Goal: Information Seeking & Learning: Find contact information

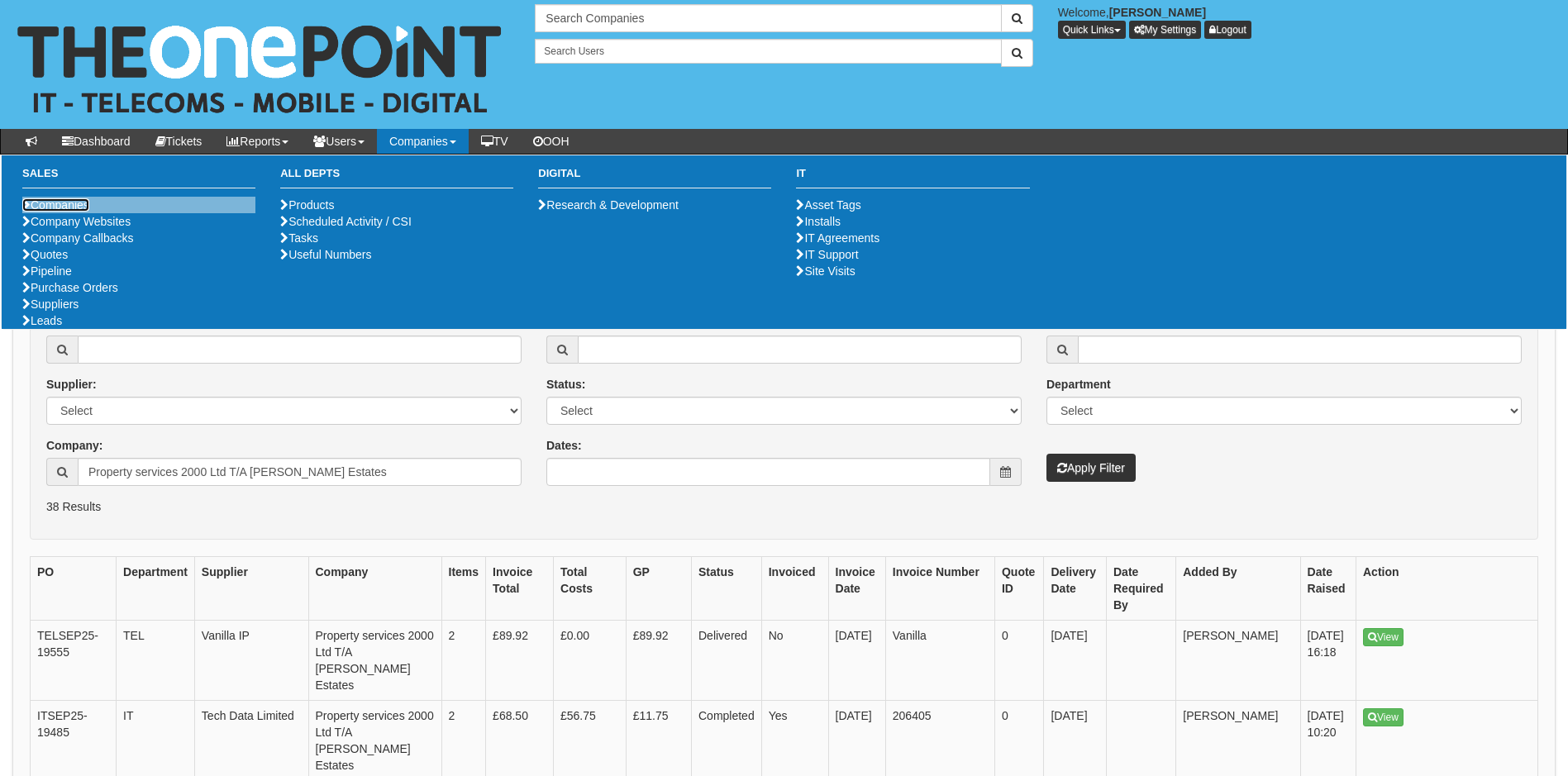
click at [70, 204] on link "Companies" at bounding box center [55, 205] width 67 height 13
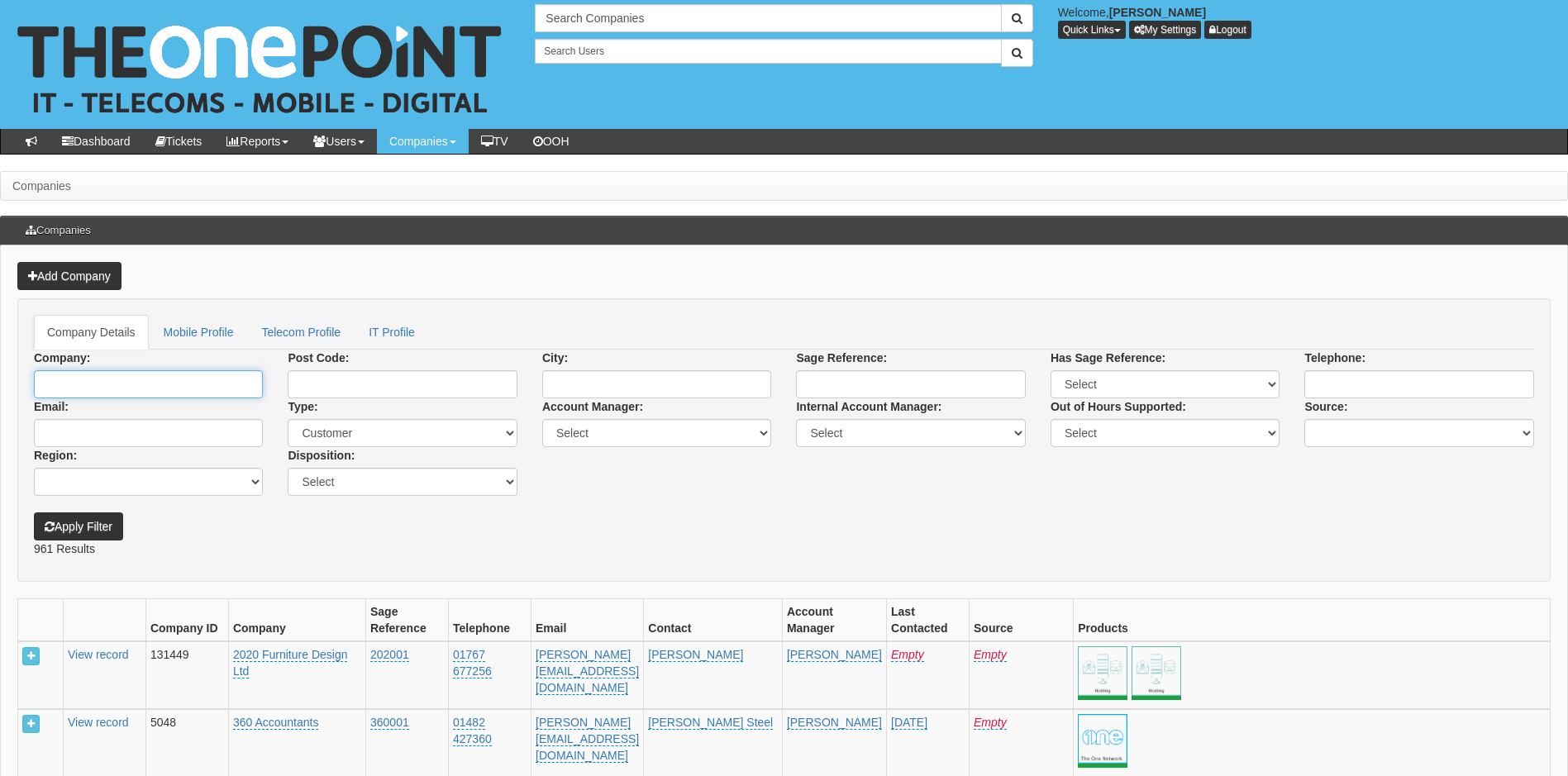
click at [135, 390] on input "Company:" at bounding box center [148, 384] width 229 height 28
drag, startPoint x: 143, startPoint y: 410, endPoint x: 148, endPoint y: 394, distance: 16.8
click at [146, 406] on link "Airmyn Park Primary School" at bounding box center [148, 412] width 226 height 24
type input "[GEOGRAPHIC_DATA]"
click at [97, 522] on button "Apply Filter" at bounding box center [78, 527] width 89 height 28
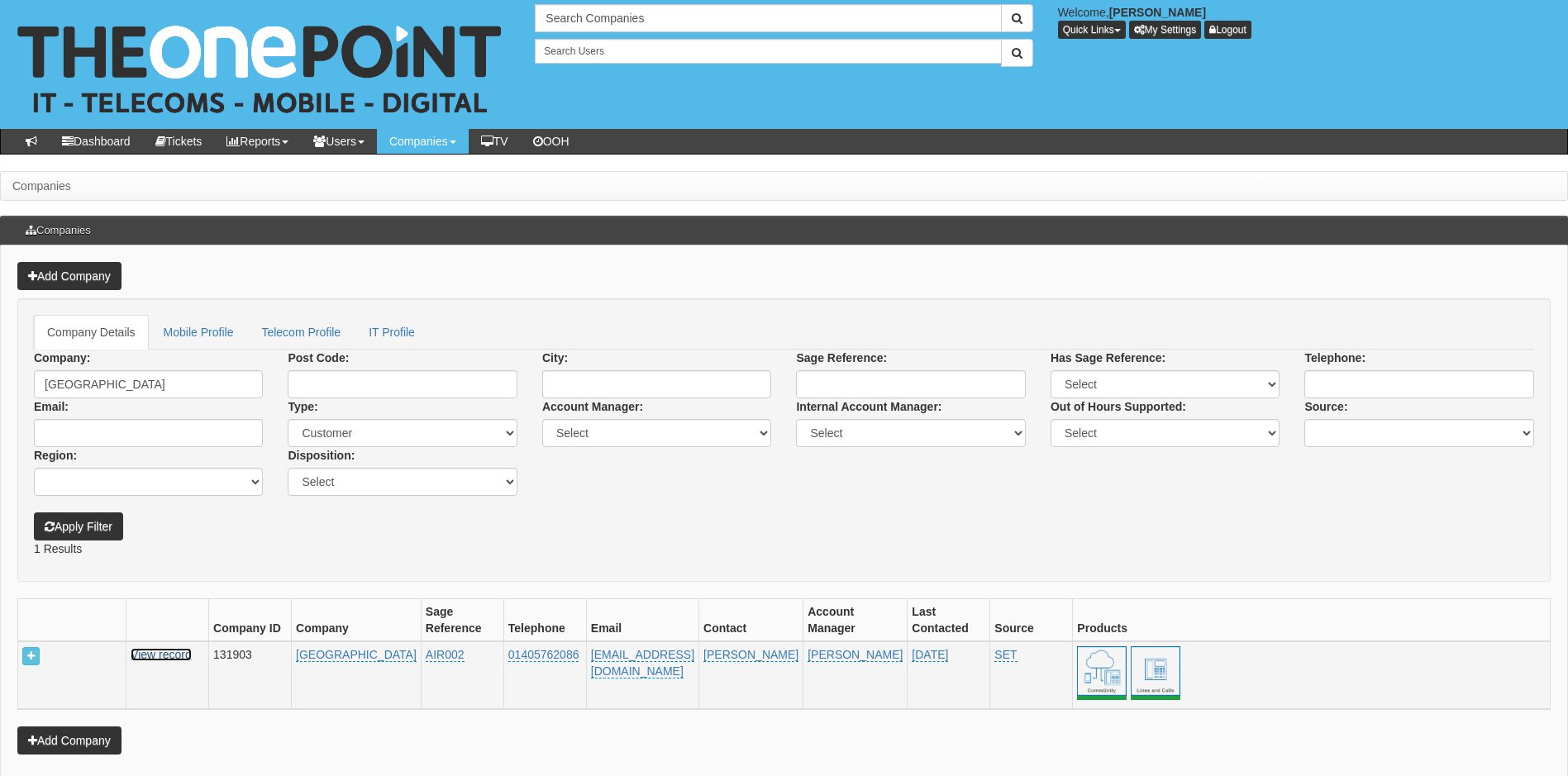
click at [165, 651] on link "View record" at bounding box center [161, 655] width 61 height 13
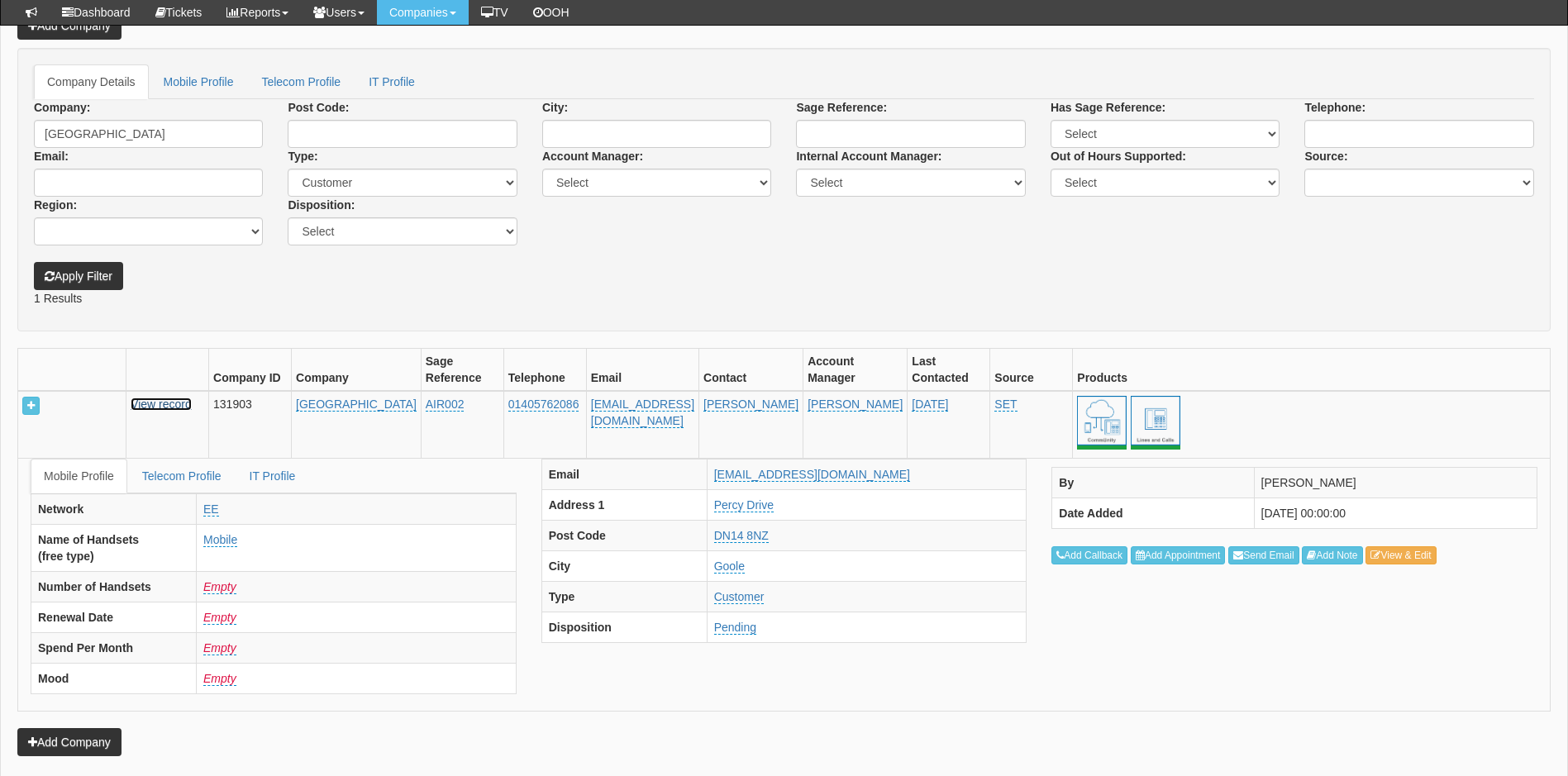
scroll to position [281, 0]
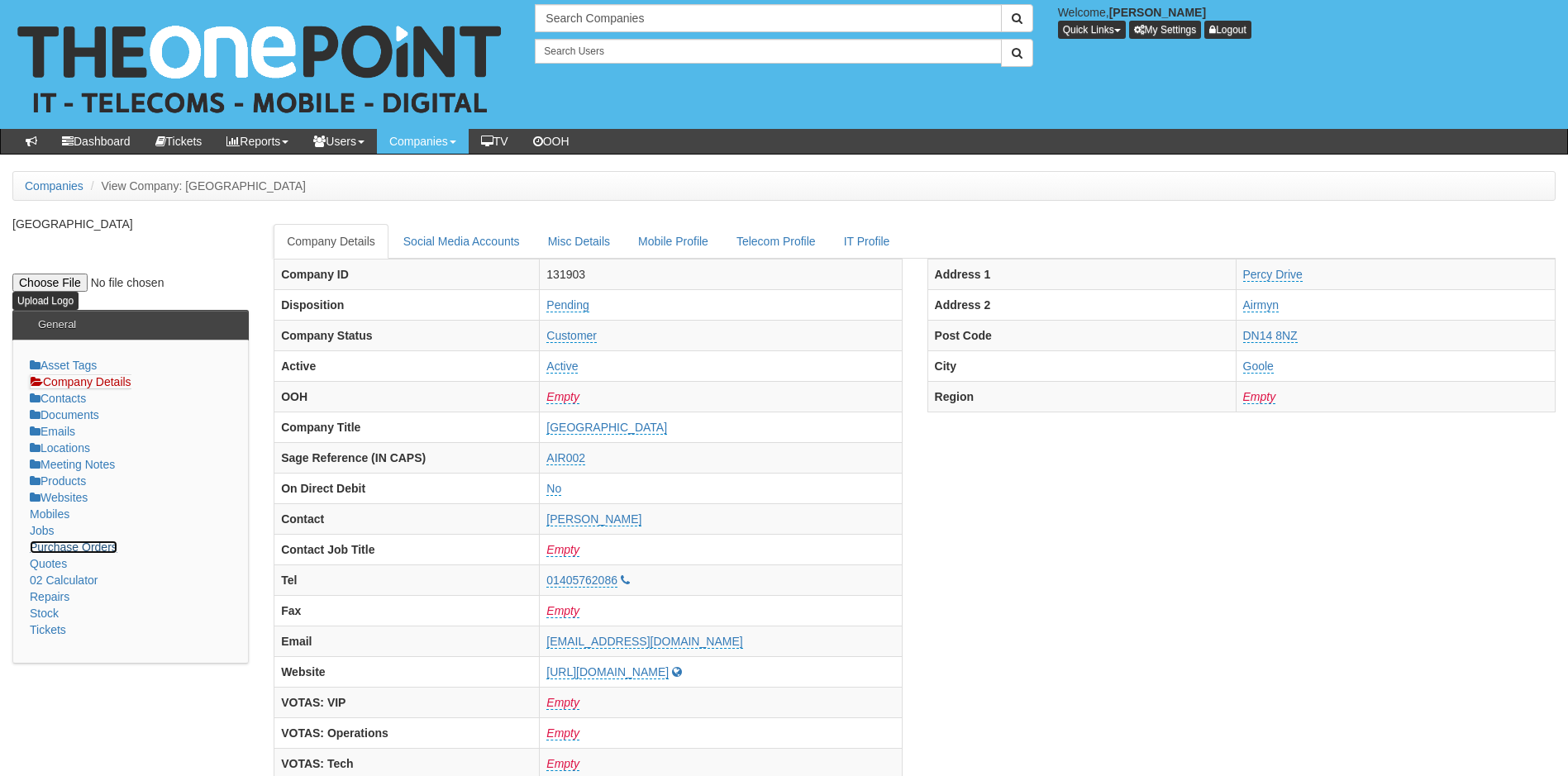
click at [82, 543] on link "Purchase Orders" at bounding box center [73, 547] width 88 height 13
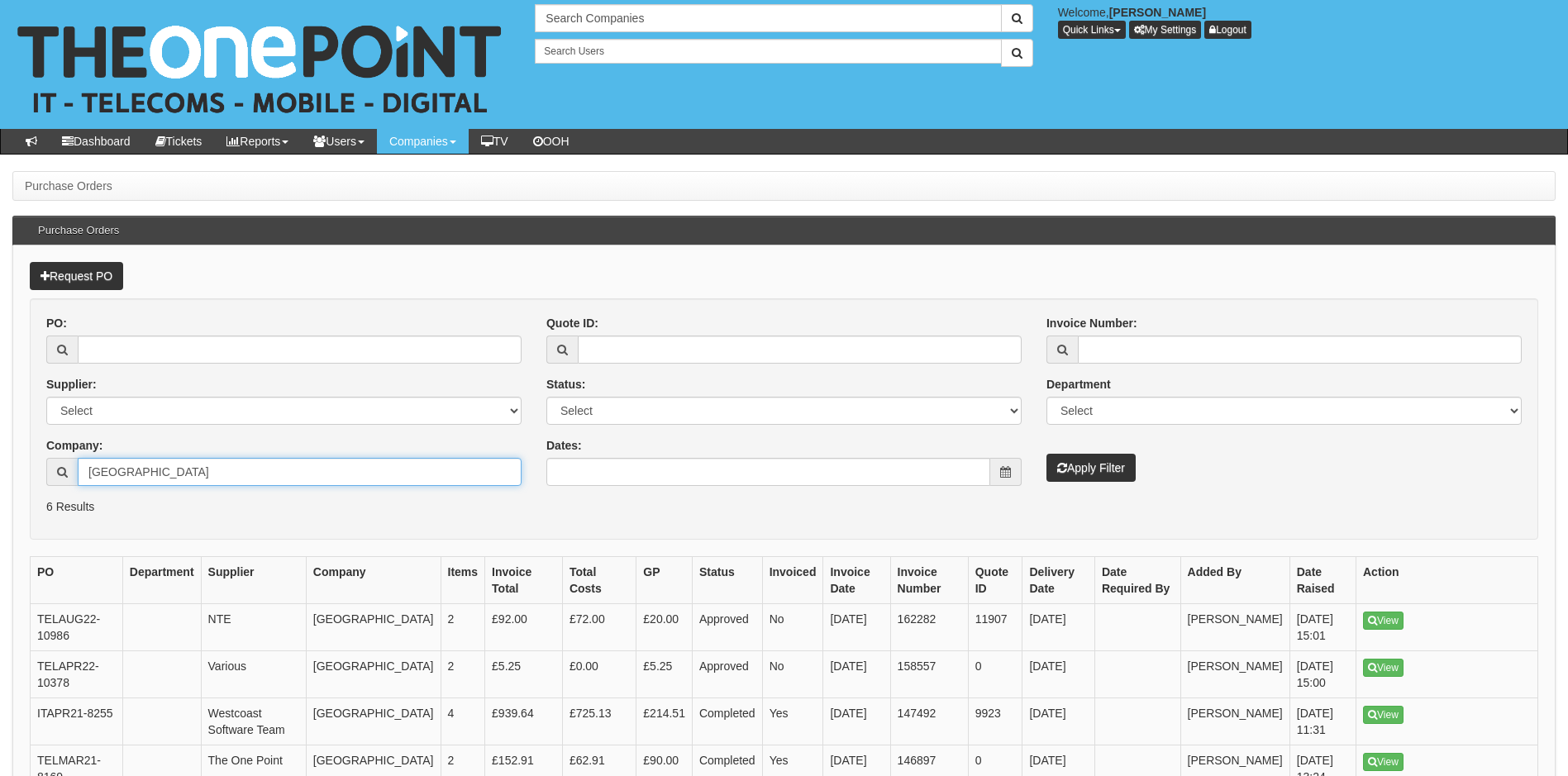
click at [285, 476] on input "[GEOGRAPHIC_DATA]" at bounding box center [299, 472] width 444 height 28
click at [285, 476] on input "Airmyn Park Primary School" at bounding box center [299, 472] width 444 height 28
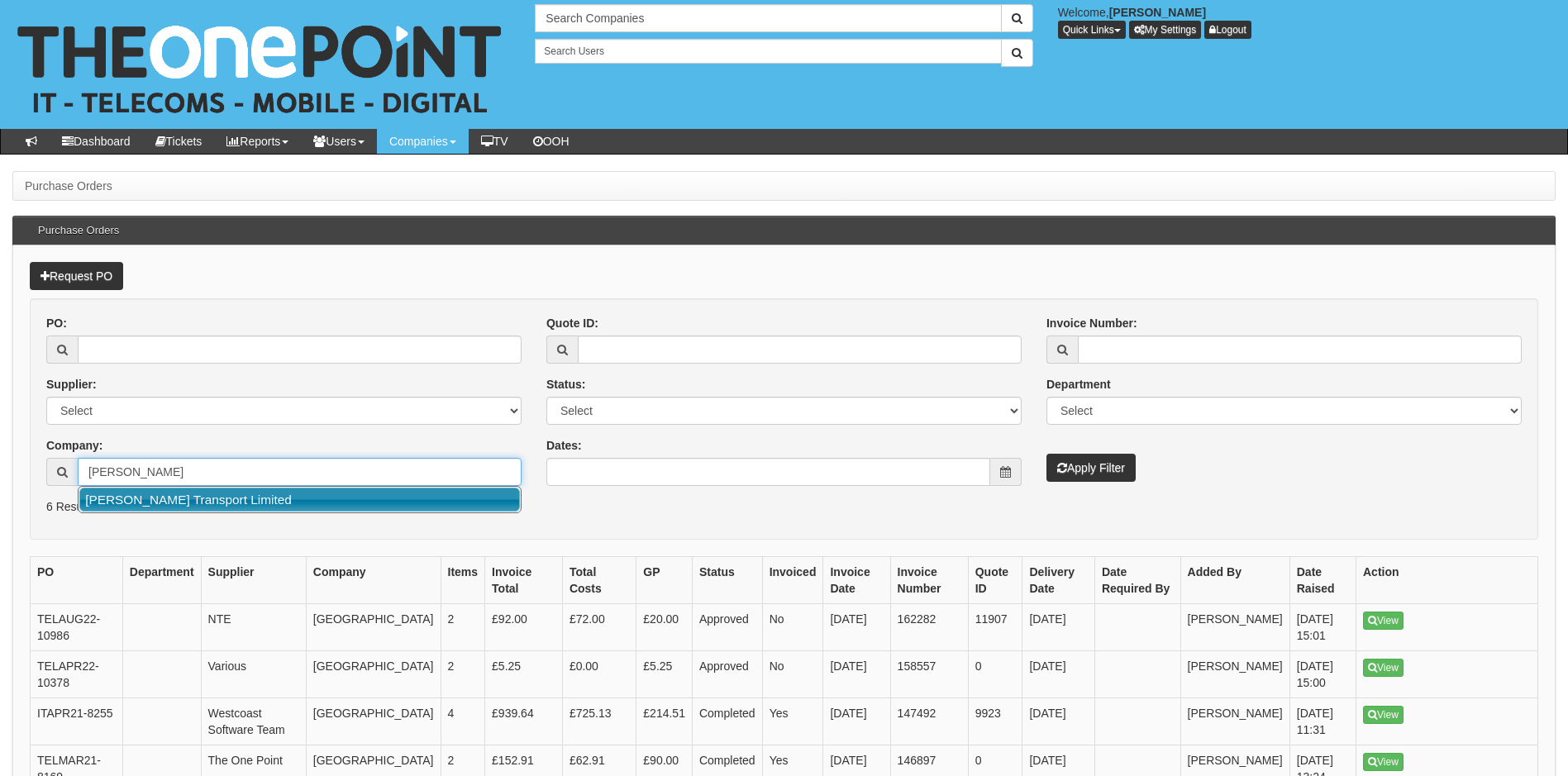
drag, startPoint x: 285, startPoint y: 505, endPoint x: 308, endPoint y: 471, distance: 41.0
click at [286, 501] on link "[PERSON_NAME] Transport Limited" at bounding box center [300, 500] width 441 height 24
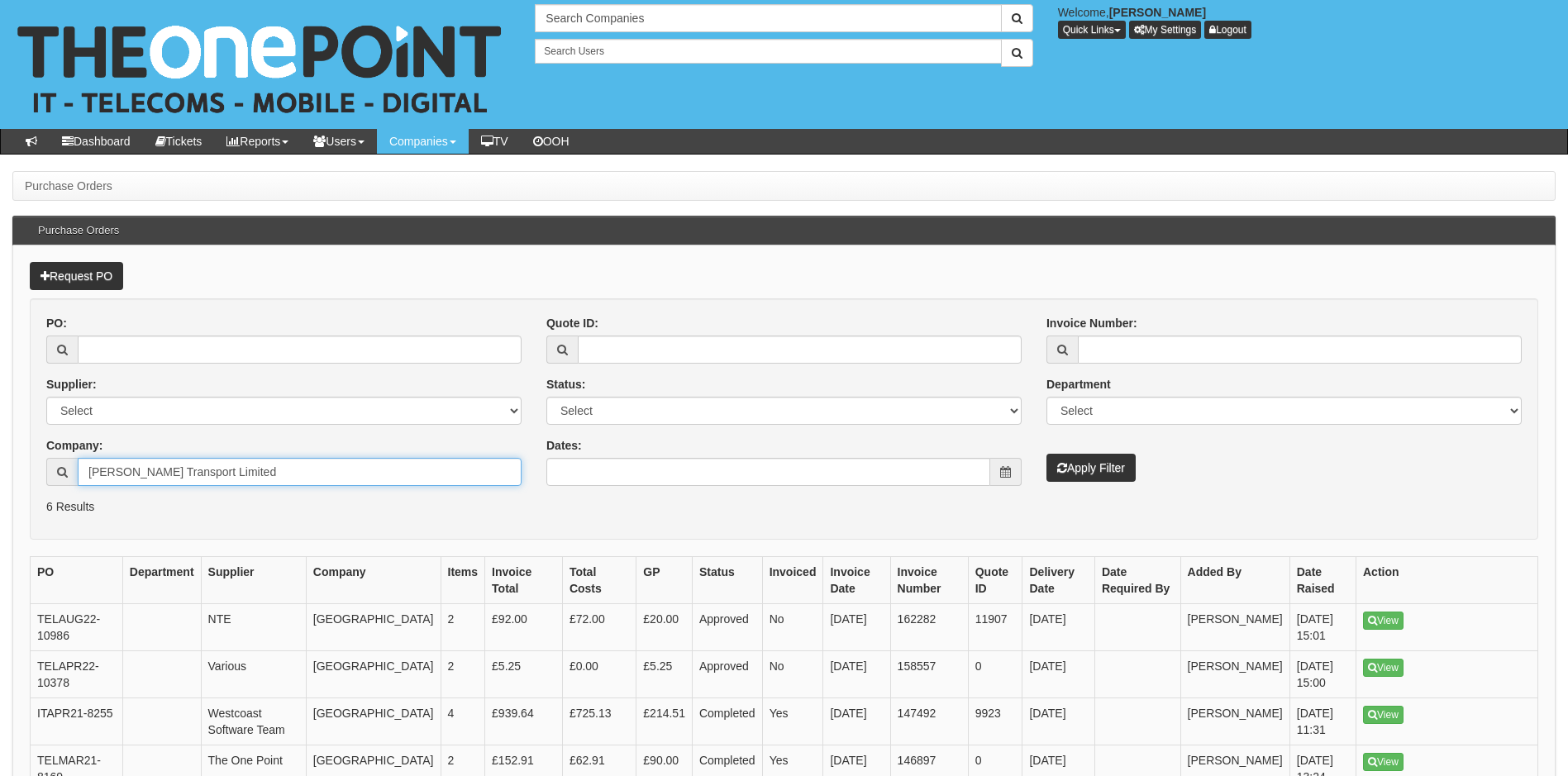
type input "[PERSON_NAME] Transport Limited"
click at [1099, 479] on button "Apply Filter" at bounding box center [1091, 468] width 89 height 28
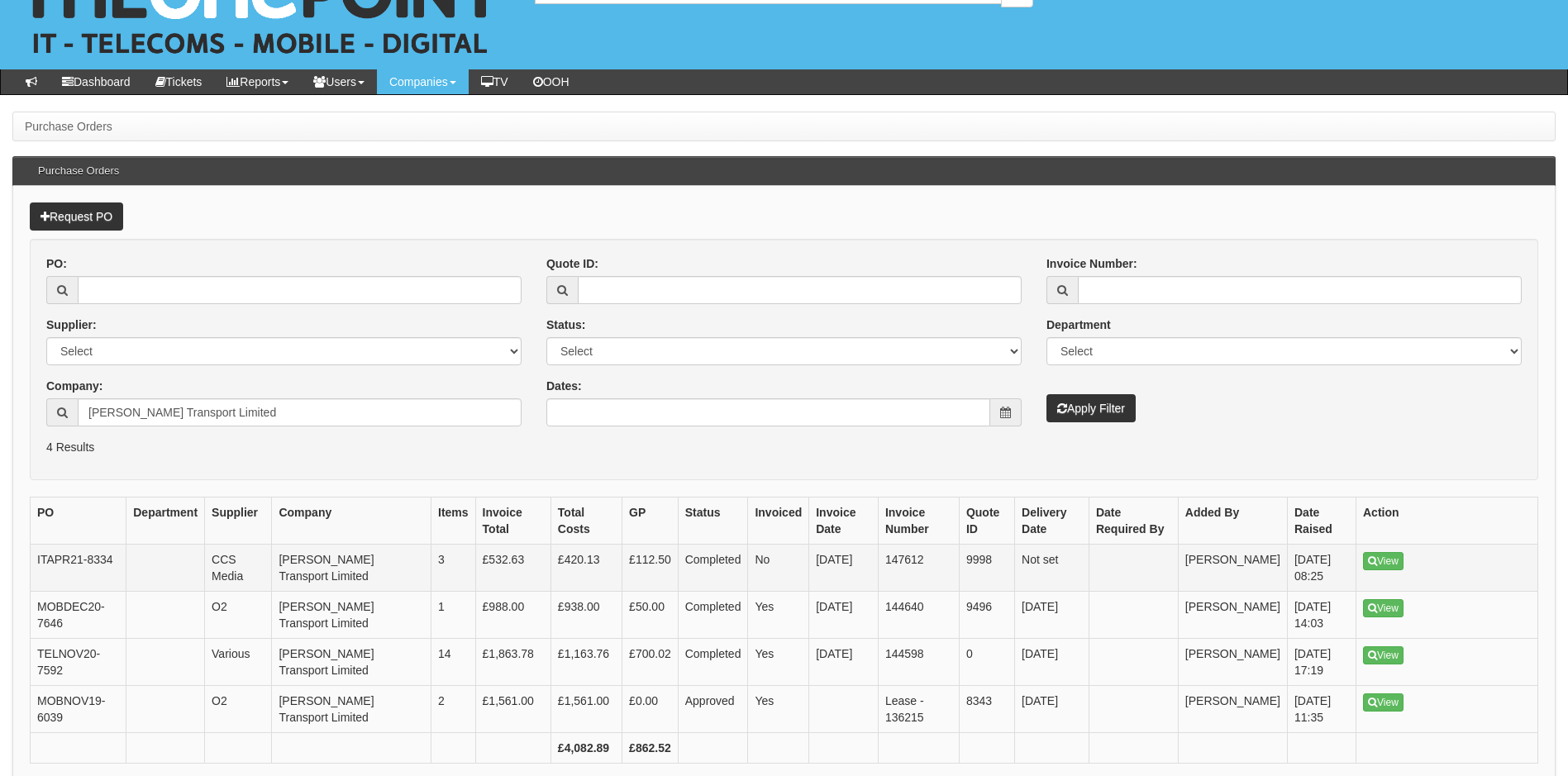
scroll to position [83, 0]
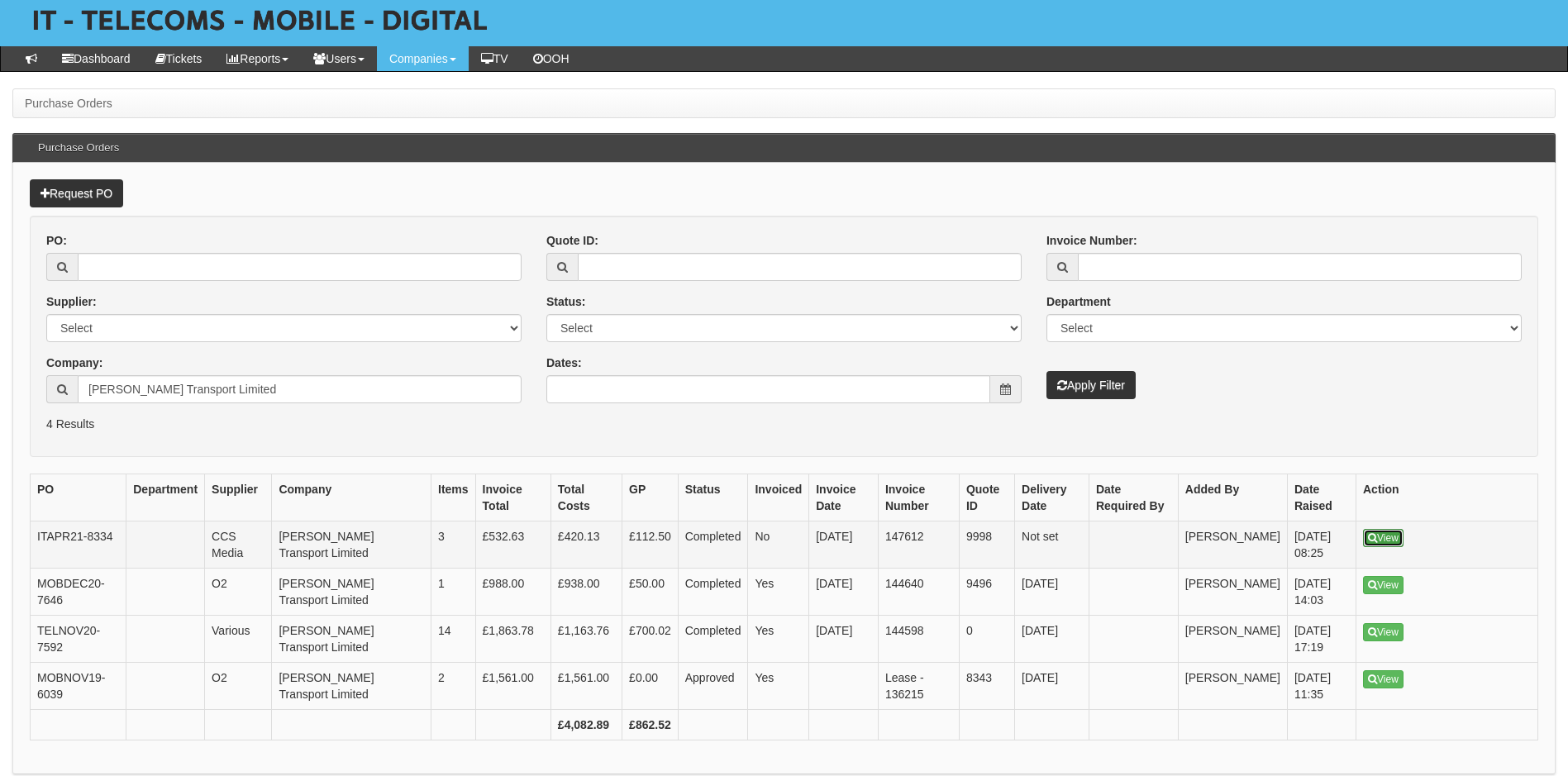
click at [1398, 540] on link "View" at bounding box center [1384, 539] width 41 height 18
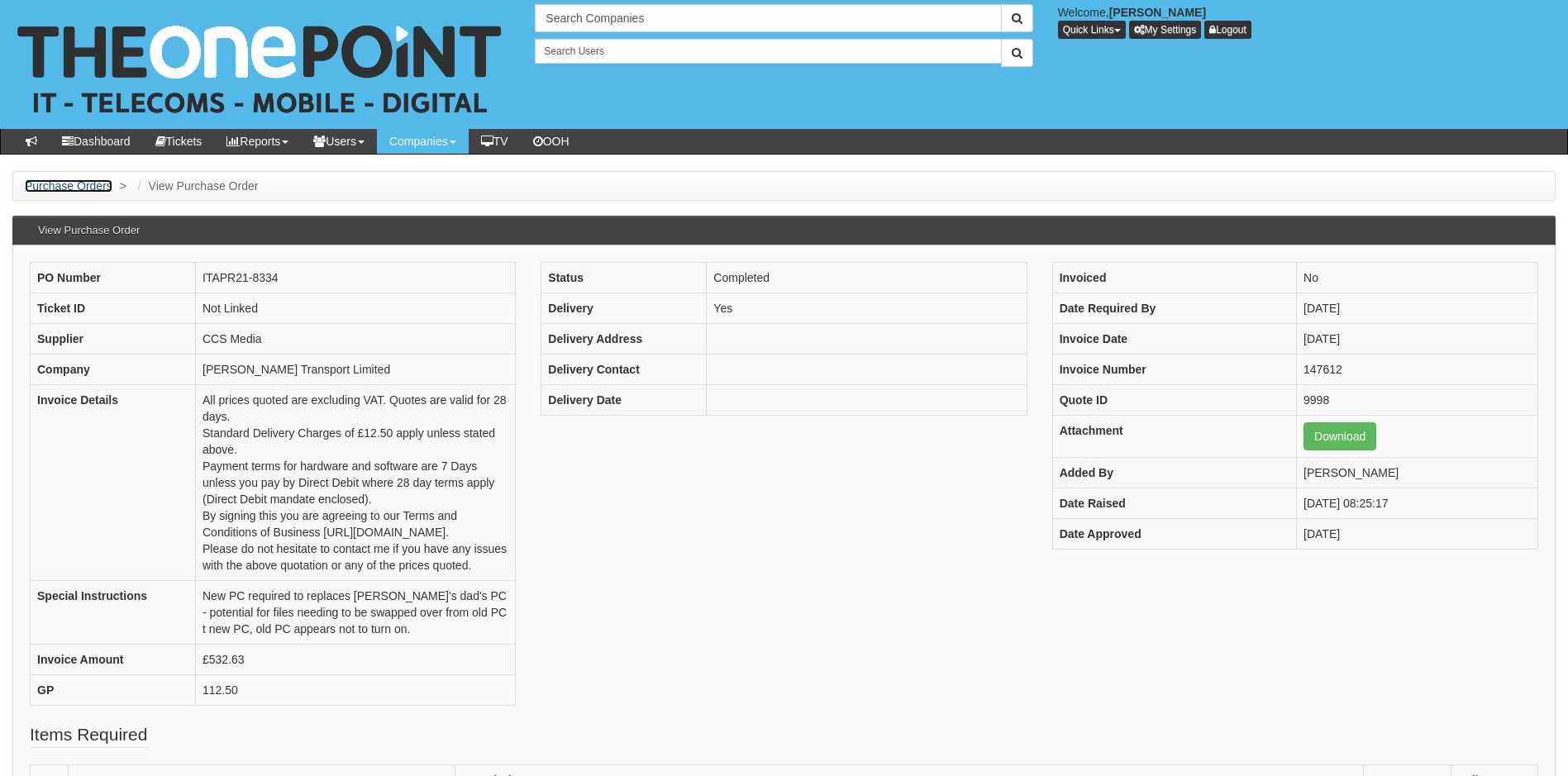
click at [70, 181] on link "Purchase Orders" at bounding box center [68, 185] width 88 height 13
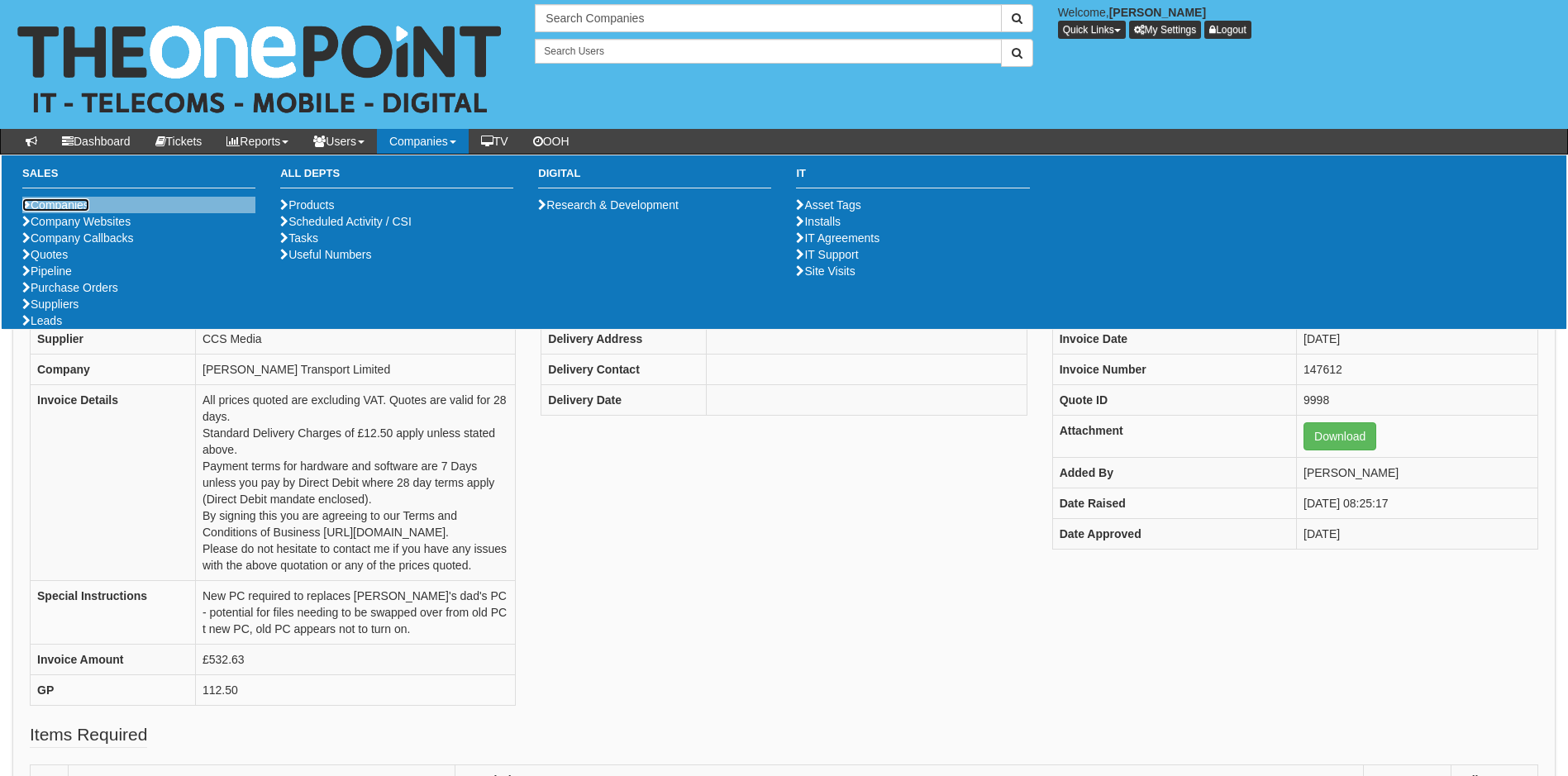
click at [77, 206] on link "Companies" at bounding box center [55, 205] width 67 height 13
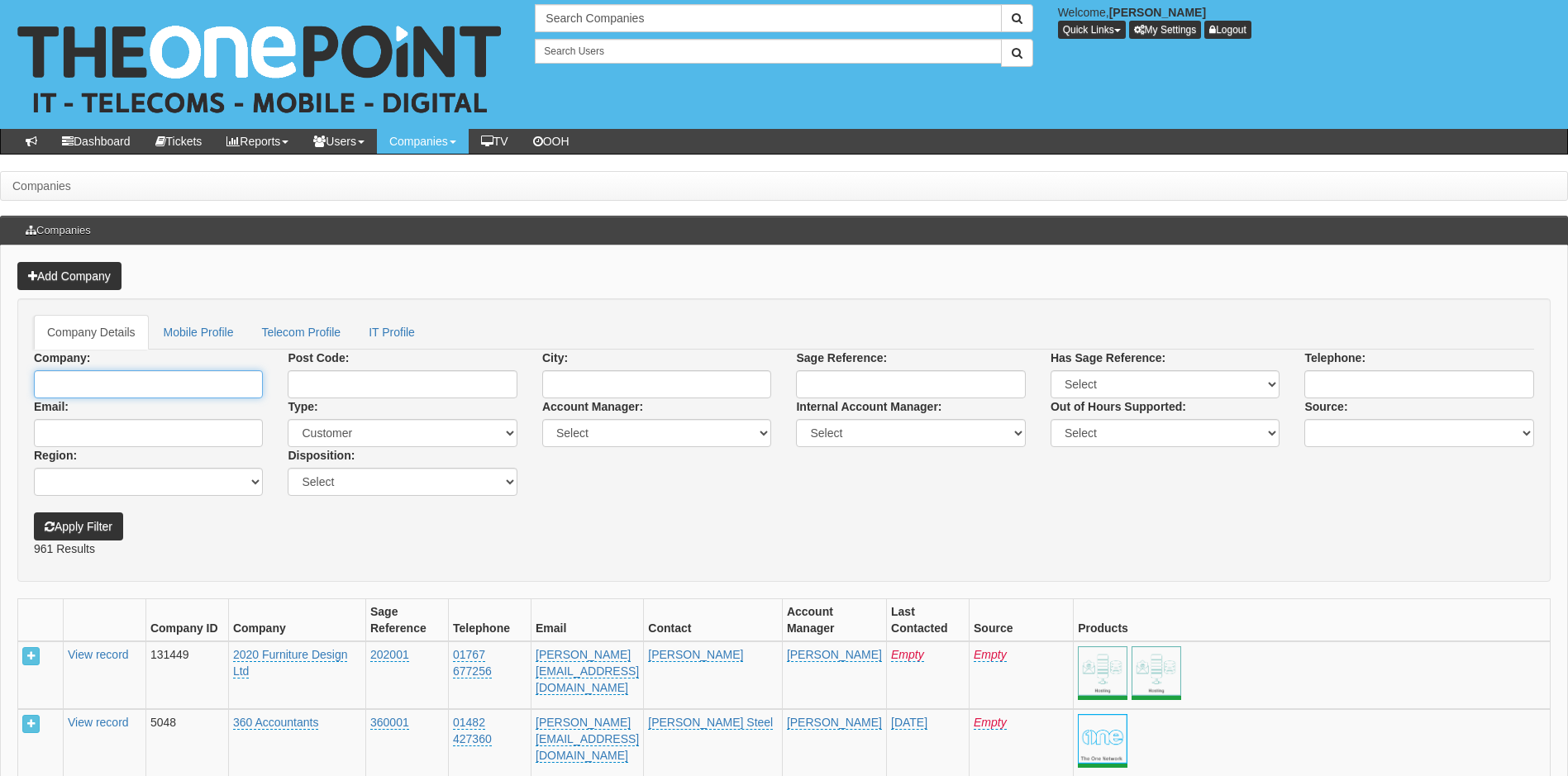
click at [108, 385] on input "Company:" at bounding box center [148, 384] width 229 height 28
type input "bp2017"
click at [90, 527] on button "Apply Filter" at bounding box center [78, 527] width 89 height 28
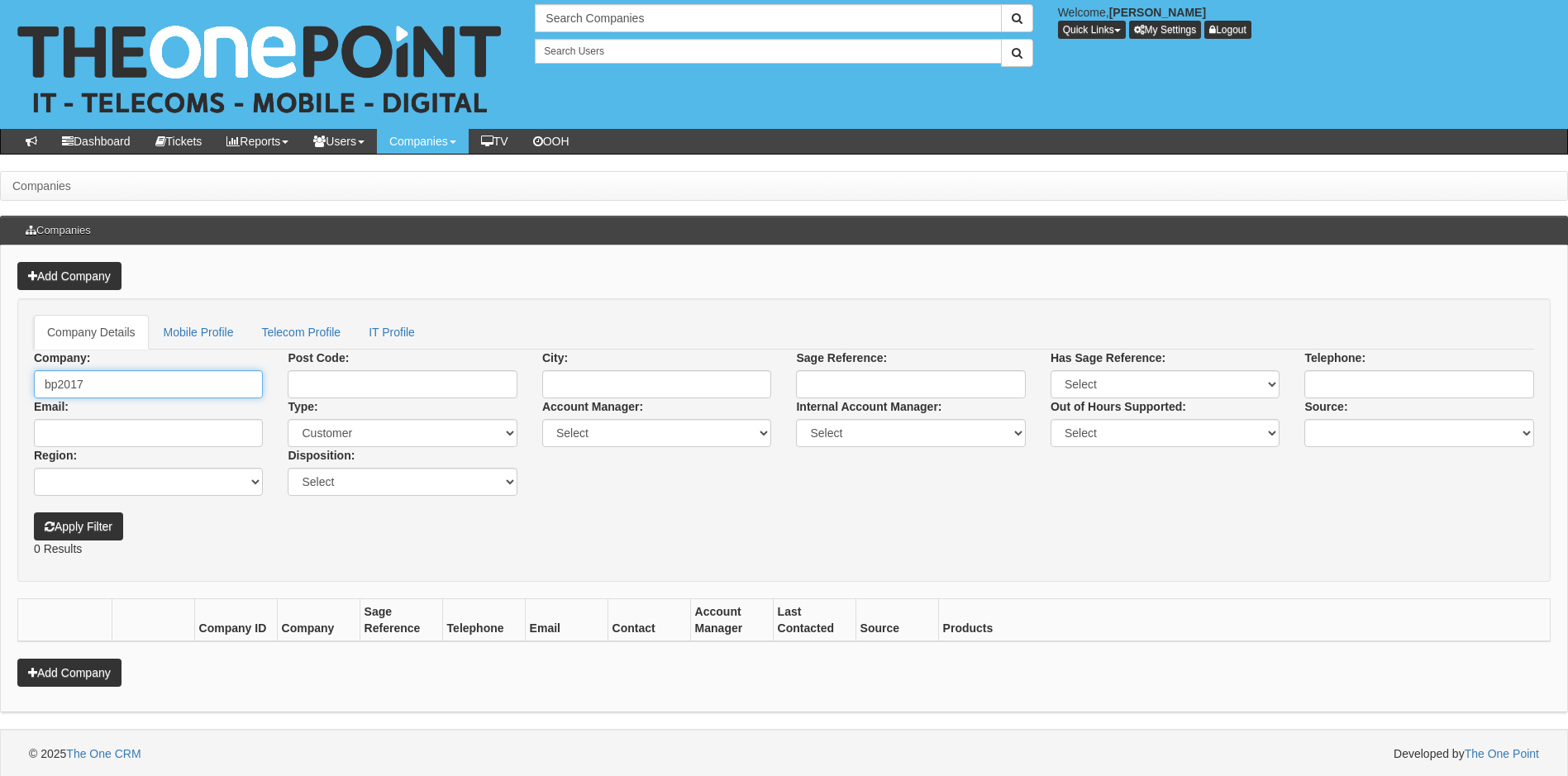
click at [60, 384] on input "bp2017" at bounding box center [148, 384] width 229 height 28
type input "bp 2017"
click at [102, 531] on button "Apply Filter" at bounding box center [78, 527] width 89 height 28
click at [115, 386] on input "bp 2017" at bounding box center [148, 384] width 229 height 28
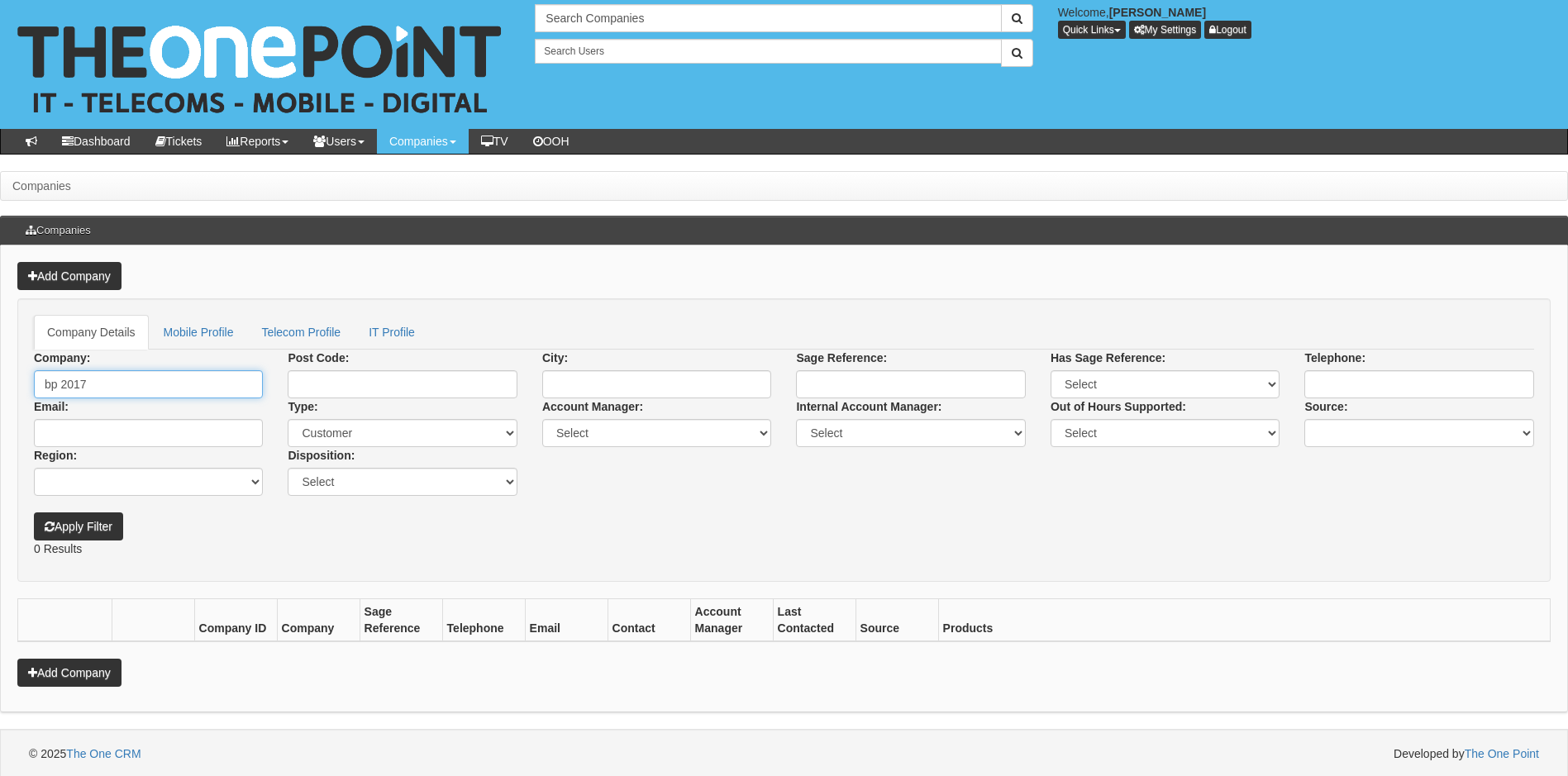
click at [115, 386] on input "bp 2017" at bounding box center [148, 384] width 229 height 28
type input "b"
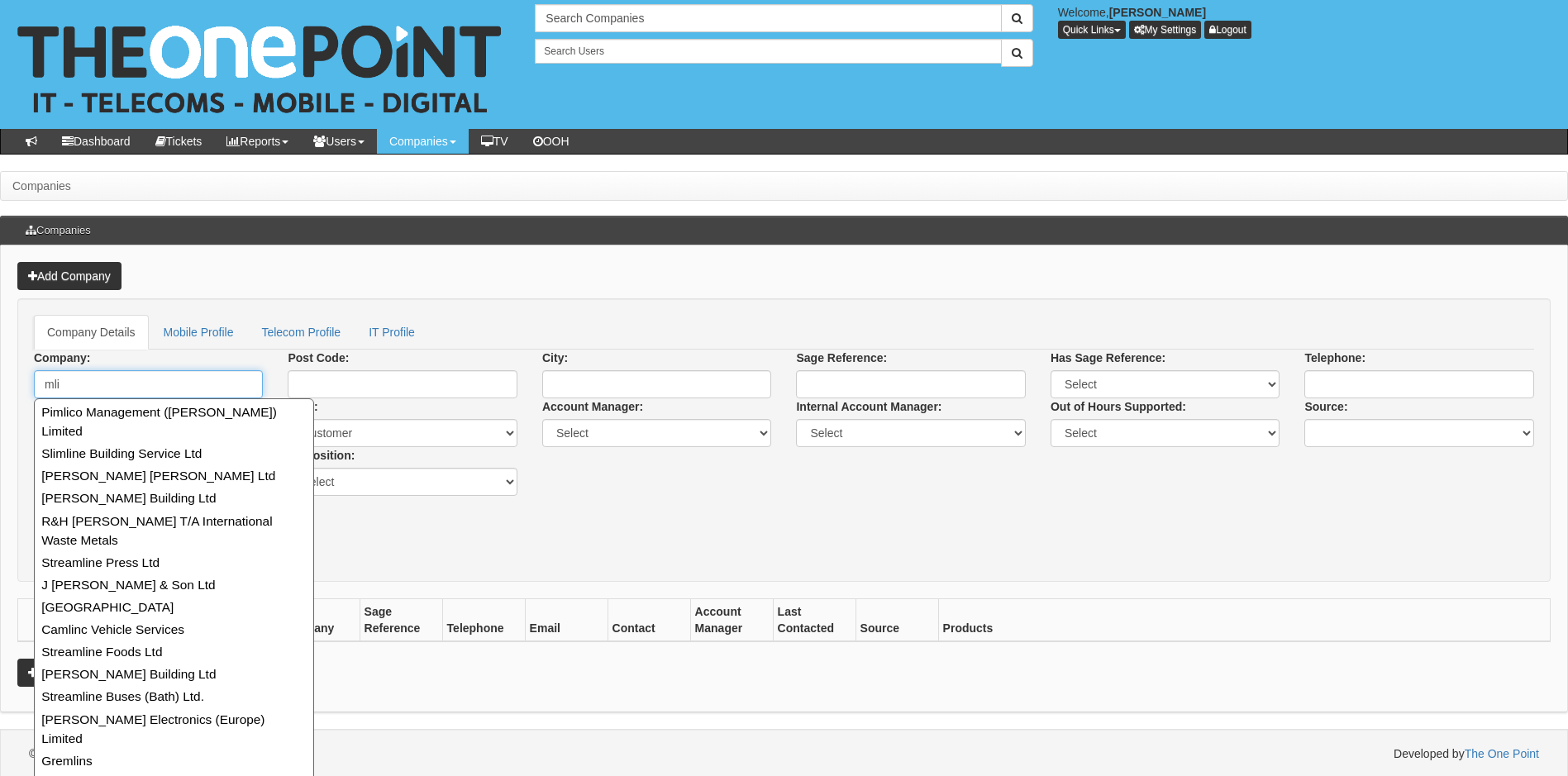
type input "mli"
click at [34, 513] on button "Apply Filter" at bounding box center [78, 527] width 89 height 28
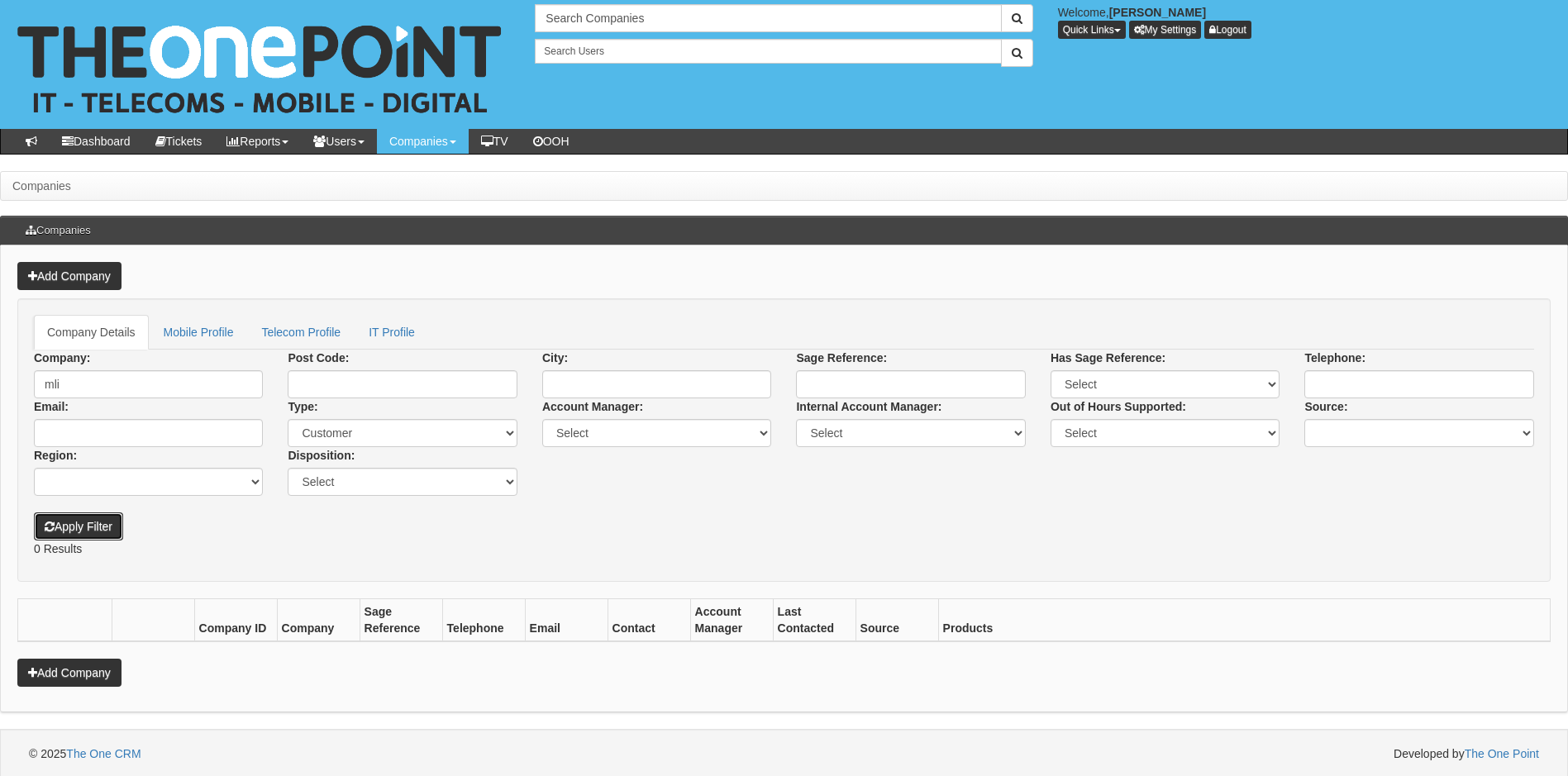
click at [97, 528] on button "Apply Filter" at bounding box center [78, 527] width 89 height 28
click at [114, 386] on input "mli" at bounding box center [148, 384] width 229 height 28
type input "mli llp"
click at [391, 388] on input "Post Code:" at bounding box center [402, 384] width 229 height 28
click at [380, 391] on input "Post Code:" at bounding box center [402, 384] width 229 height 28
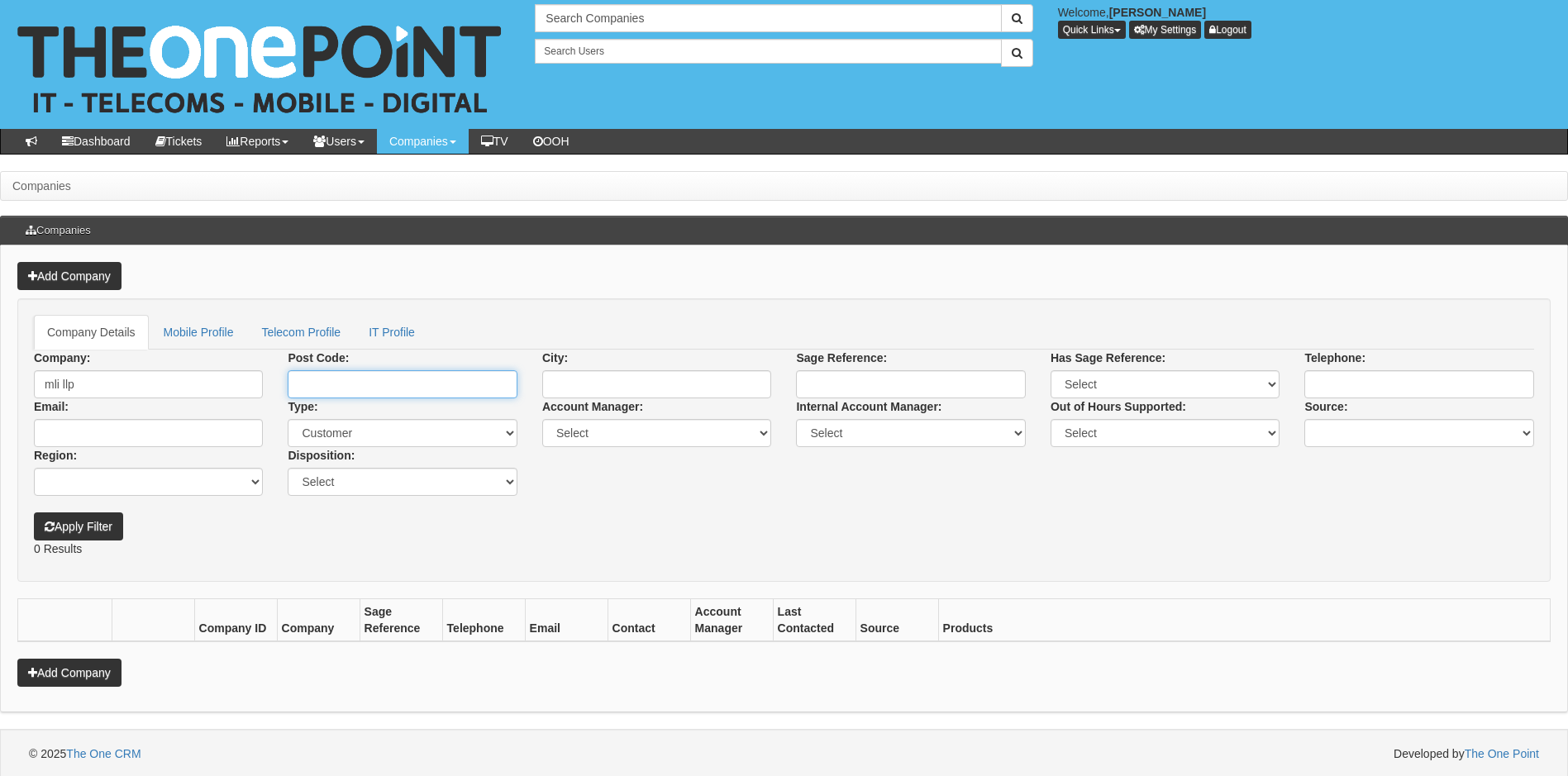
paste input "N12 7LS"
type input "N12 7LS"
click at [115, 394] on input "mli llp" at bounding box center [148, 384] width 229 height 28
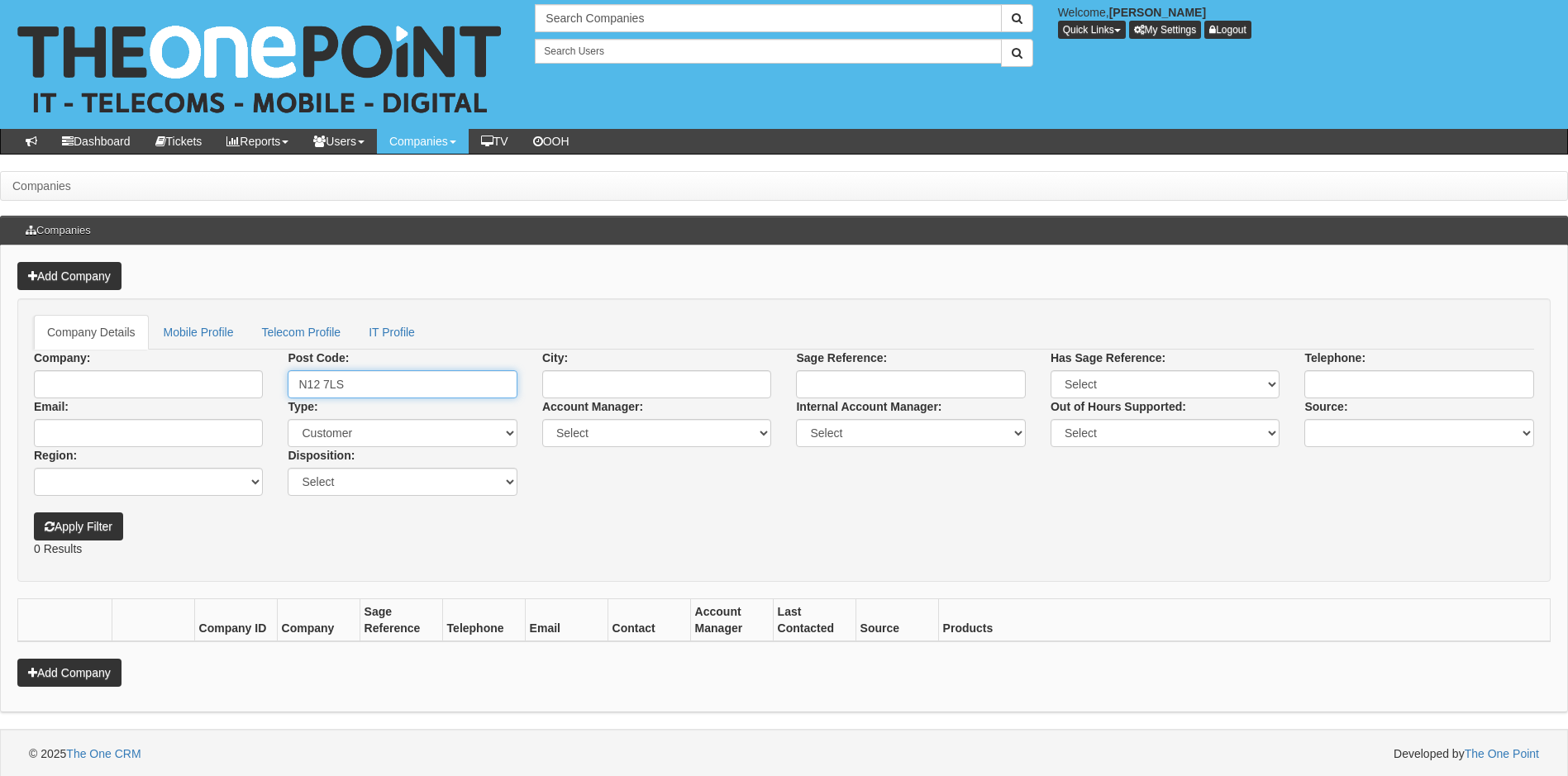
click at [300, 386] on input "N12 7LS" at bounding box center [402, 384] width 229 height 28
type input "nN12 7LS"
click at [104, 534] on button "Apply Filter" at bounding box center [78, 527] width 89 height 28
click at [368, 381] on input "nN12 7LS" at bounding box center [402, 384] width 229 height 28
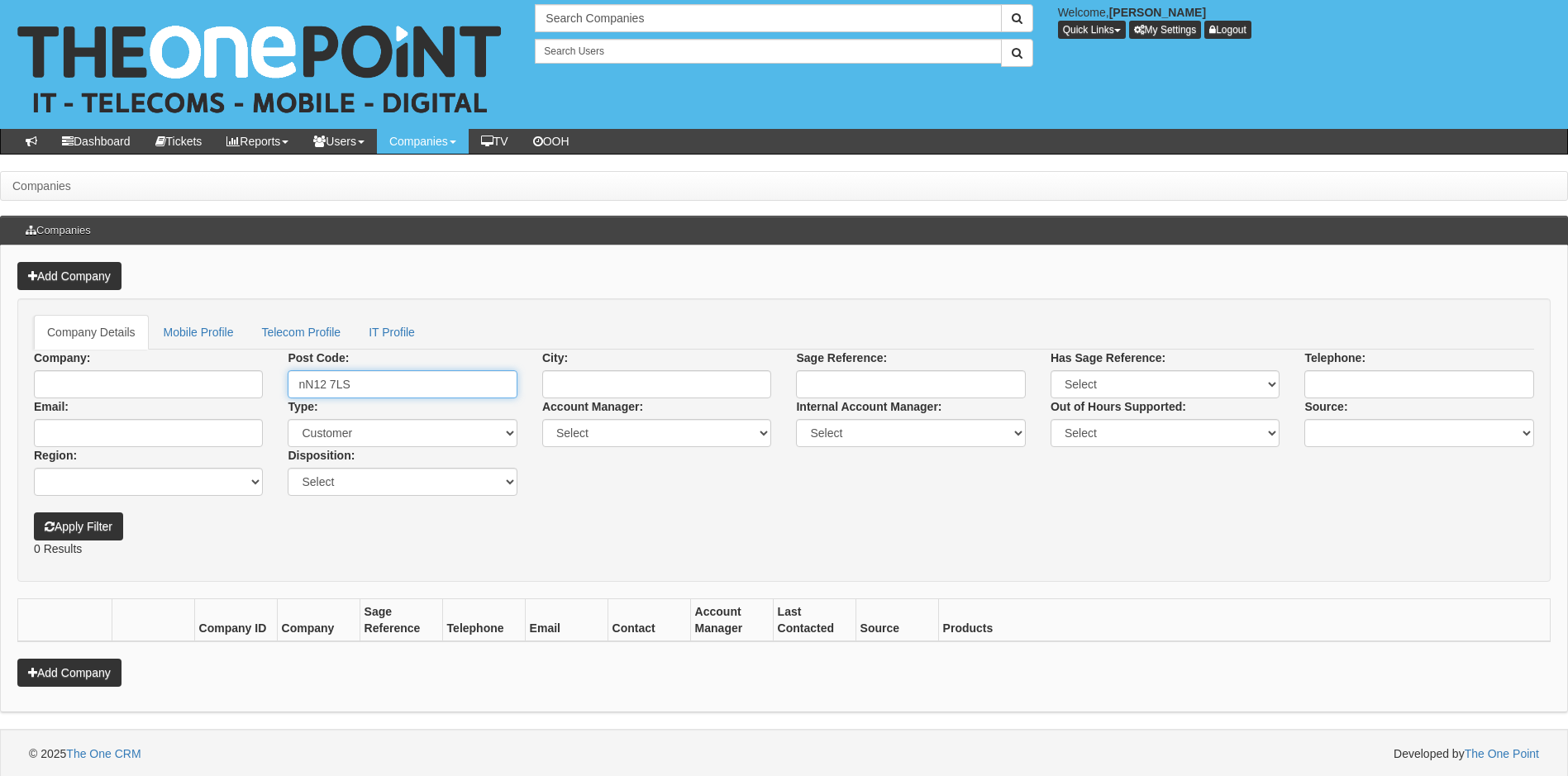
click at [368, 381] on input "nN12 7LS" at bounding box center [402, 384] width 229 height 28
paste input "N"
type input "NN12 7LS"
click at [89, 521] on button "Apply Filter" at bounding box center [78, 527] width 89 height 28
click at [410, 384] on input "NN12 7LS" at bounding box center [402, 384] width 229 height 28
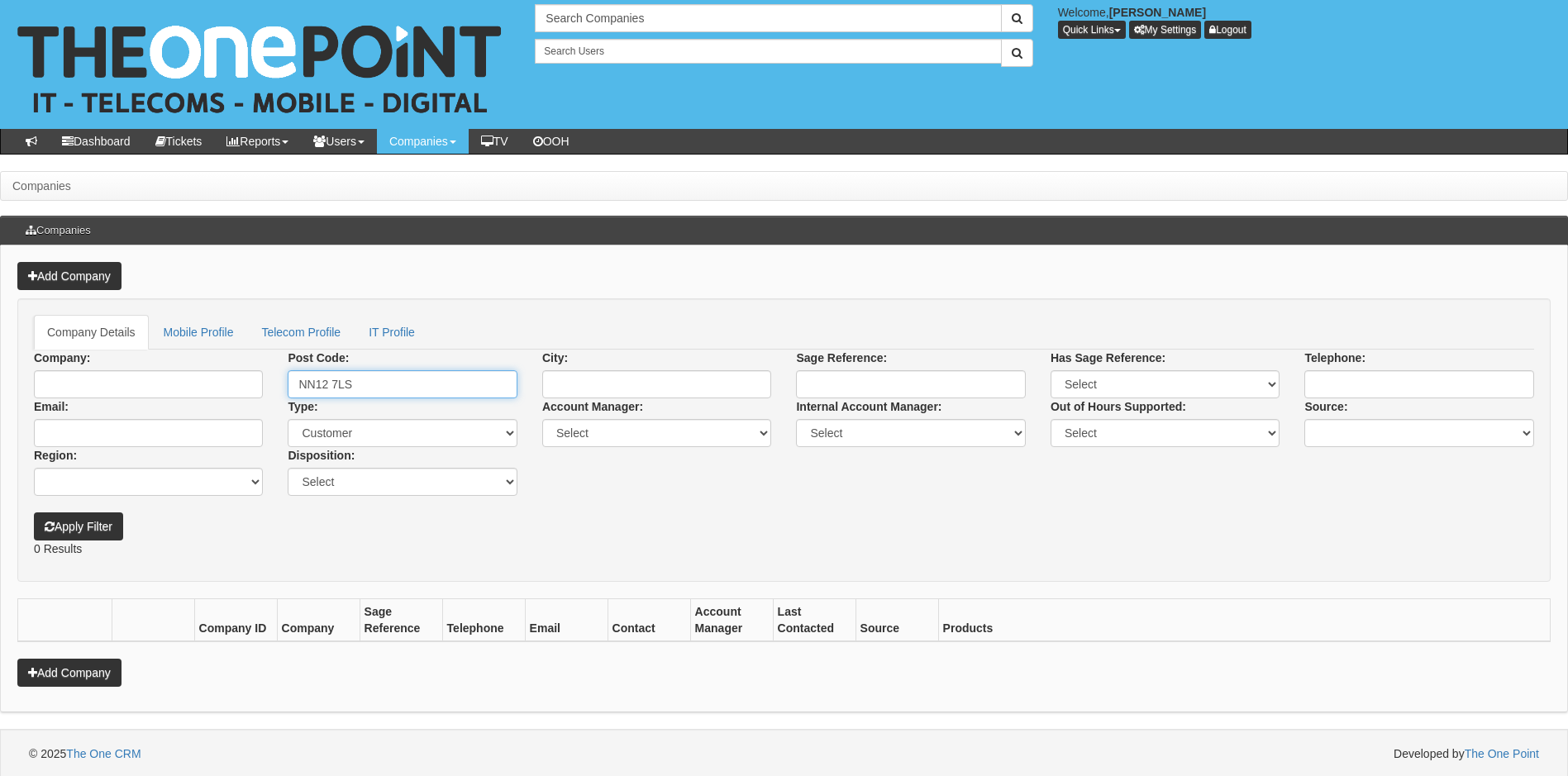
click at [410, 384] on input "NN12 7LS" at bounding box center [402, 384] width 229 height 28
paste input "WA5 2TJ"
type input "WA5 2TJ"
click at [34, 513] on button "Apply Filter" at bounding box center [78, 527] width 89 height 28
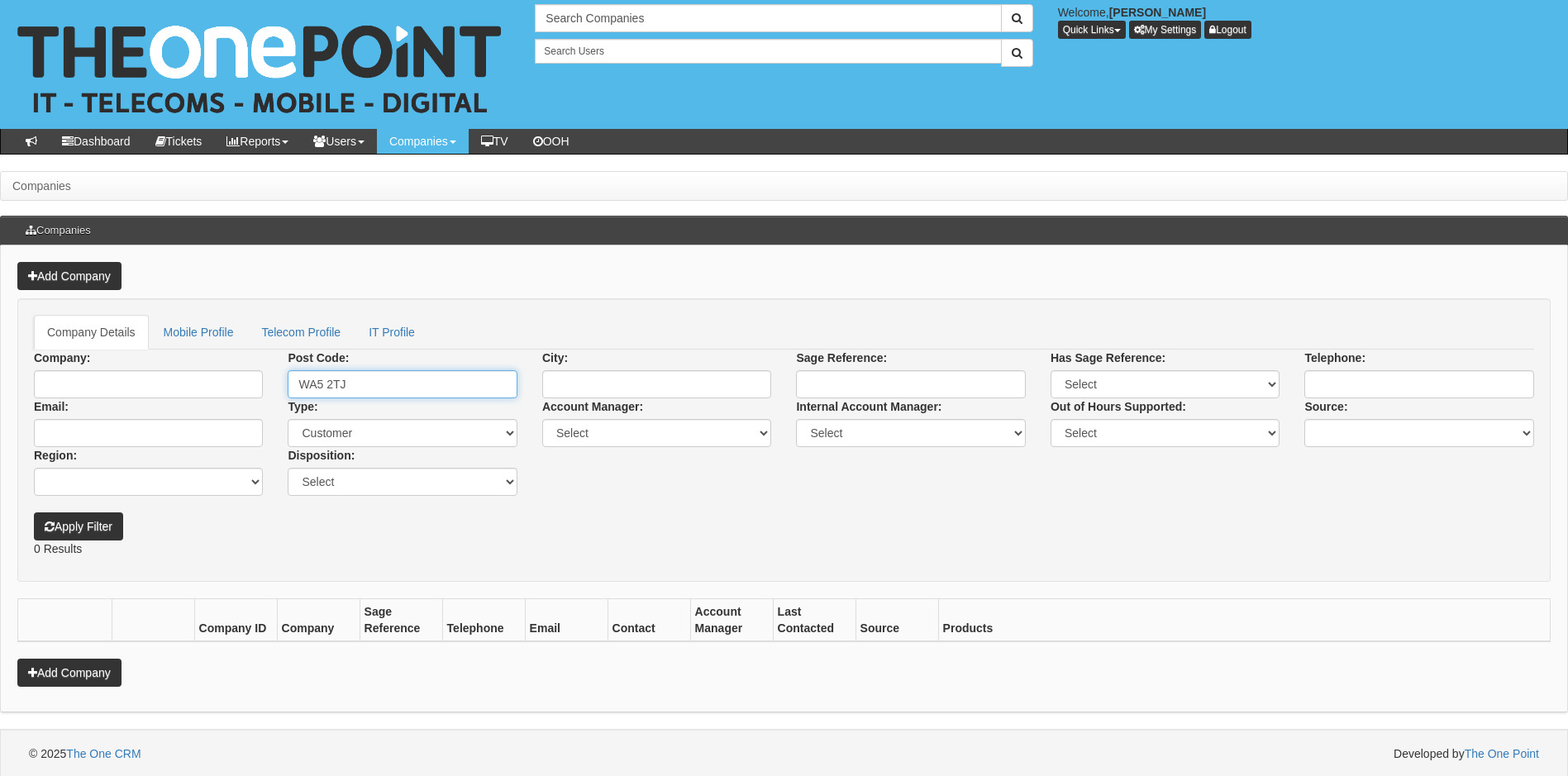
click at [359, 383] on input "WA5 2TJ" at bounding box center [402, 384] width 229 height 28
click at [360, 379] on input "WA5 2TJ" at bounding box center [402, 384] width 229 height 28
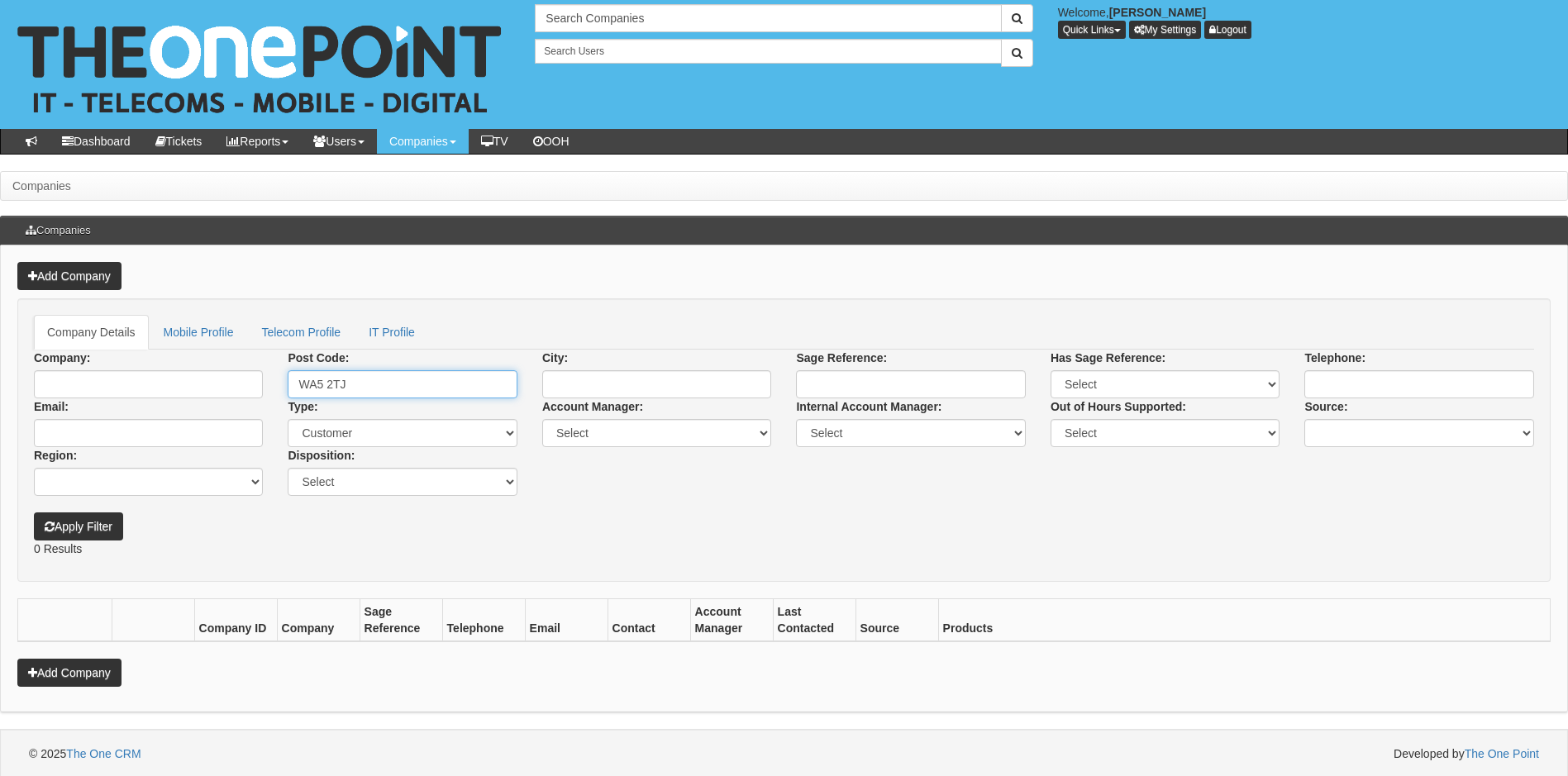
click at [360, 379] on input "WA5 2TJ" at bounding box center [402, 384] width 229 height 28
click at [102, 386] on input "Company:" at bounding box center [148, 384] width 229 height 28
paste input "WA5 2TJ"
click at [102, 386] on input "WA5 2TJ" at bounding box center [148, 384] width 229 height 28
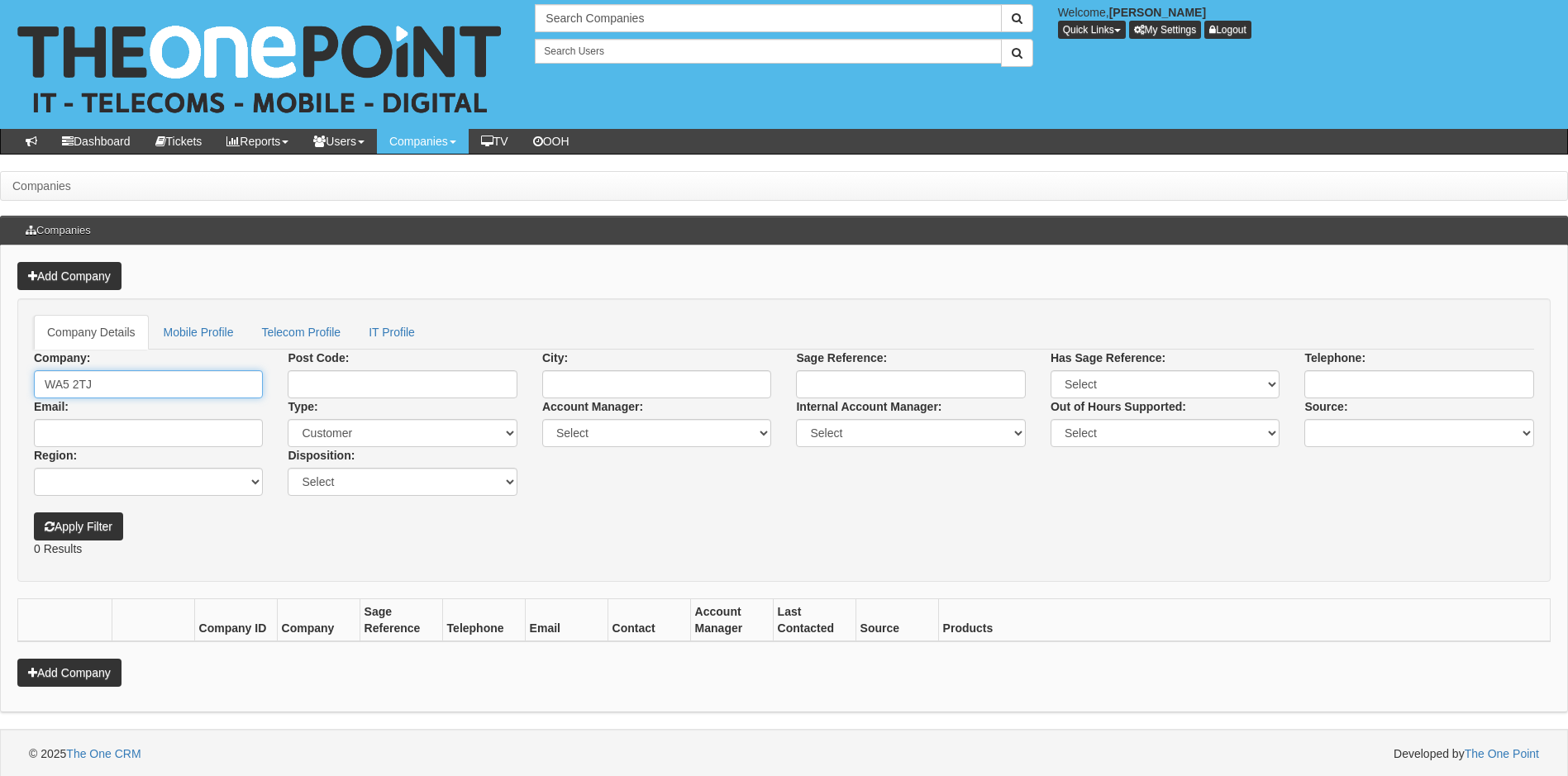
click at [102, 386] on input "WA5 2TJ" at bounding box center [148, 384] width 229 height 28
click at [125, 415] on link "Superyacht Supplies" at bounding box center [148, 412] width 226 height 24
type input "Superyacht Supplies"
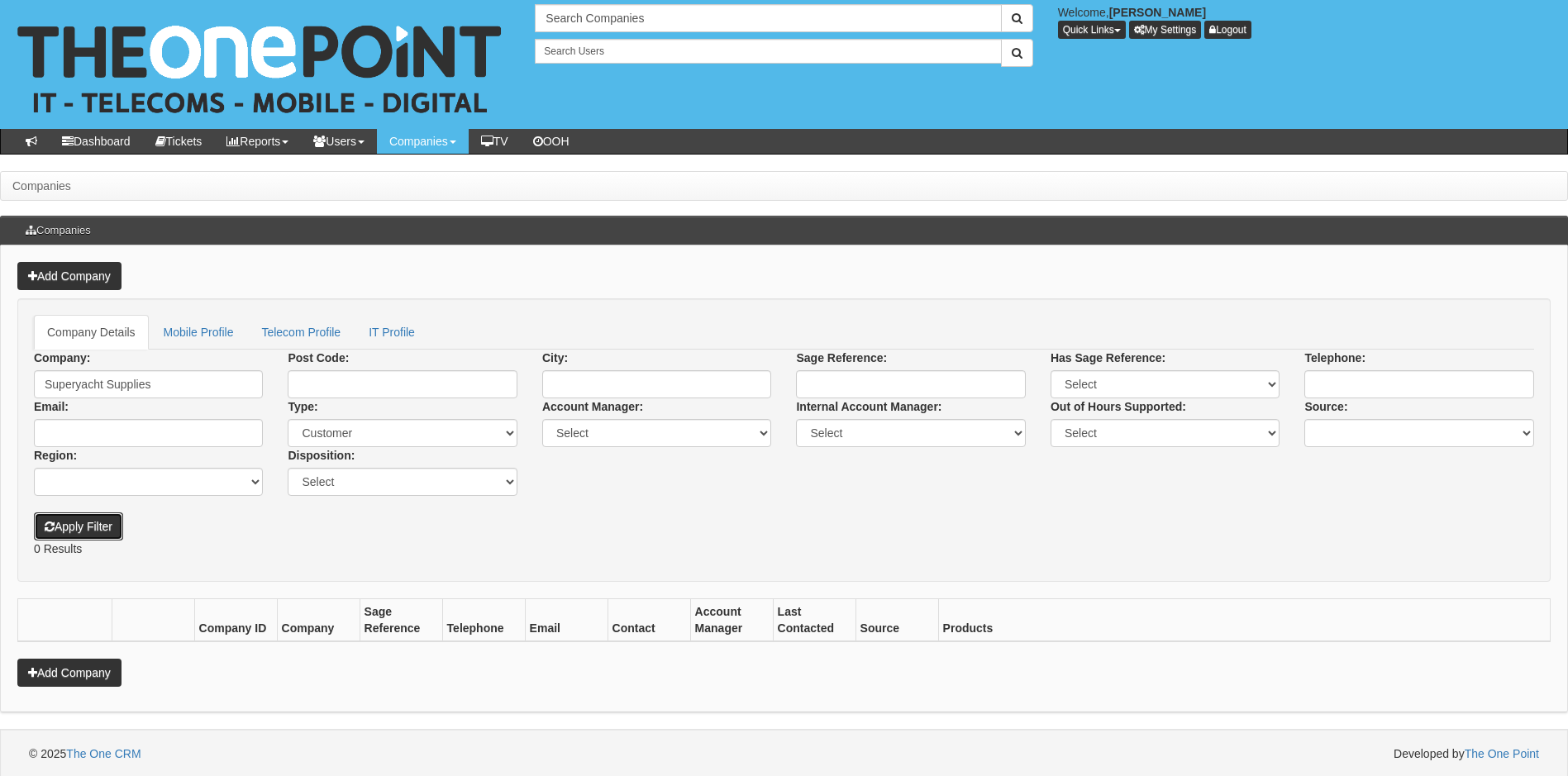
click at [108, 520] on button "Apply Filter" at bounding box center [78, 527] width 89 height 28
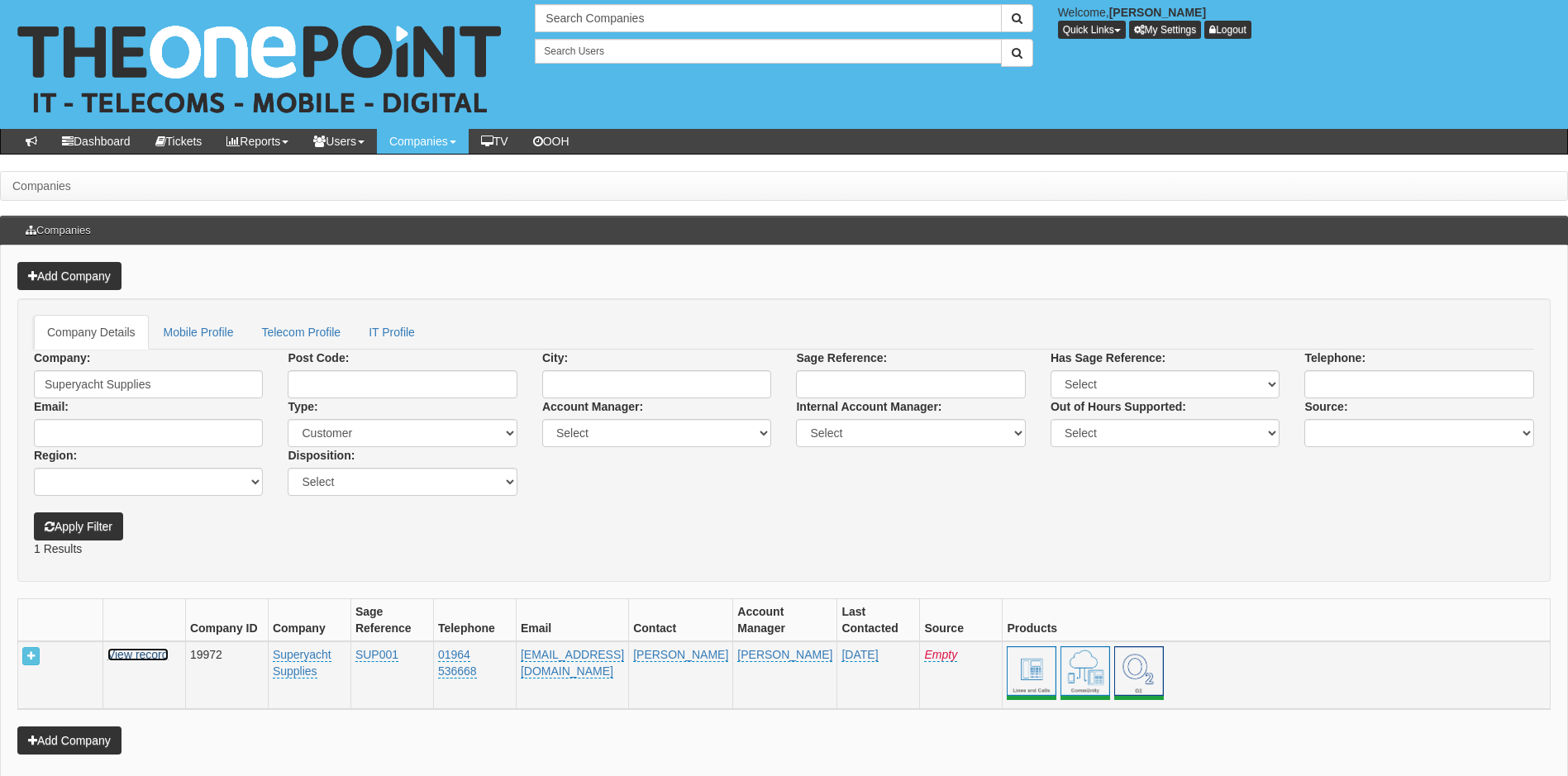
drag, startPoint x: 152, startPoint y: 657, endPoint x: 160, endPoint y: 651, distance: 10.0
click at [152, 657] on link "View record" at bounding box center [138, 655] width 61 height 13
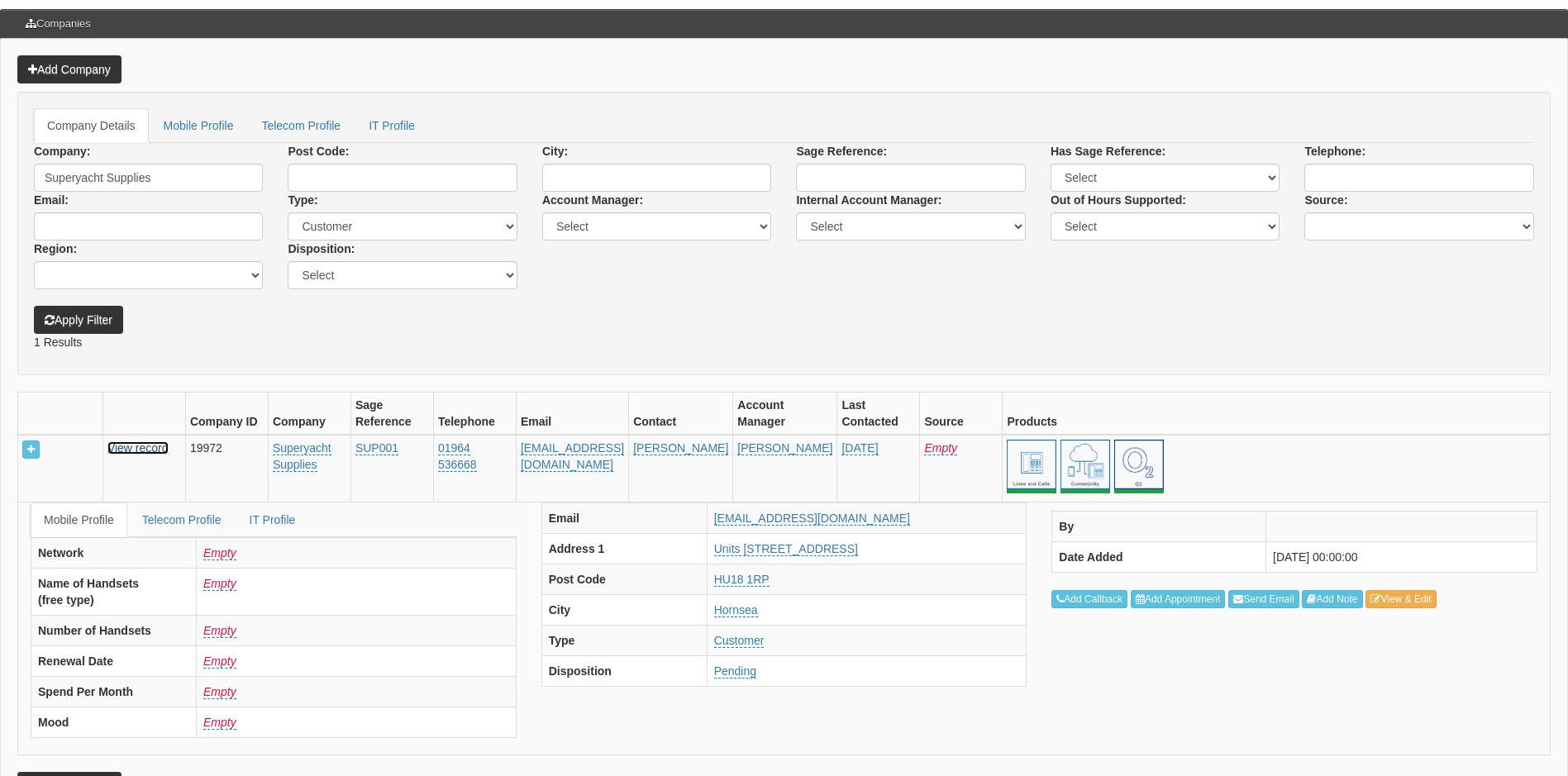
scroll to position [281, 0]
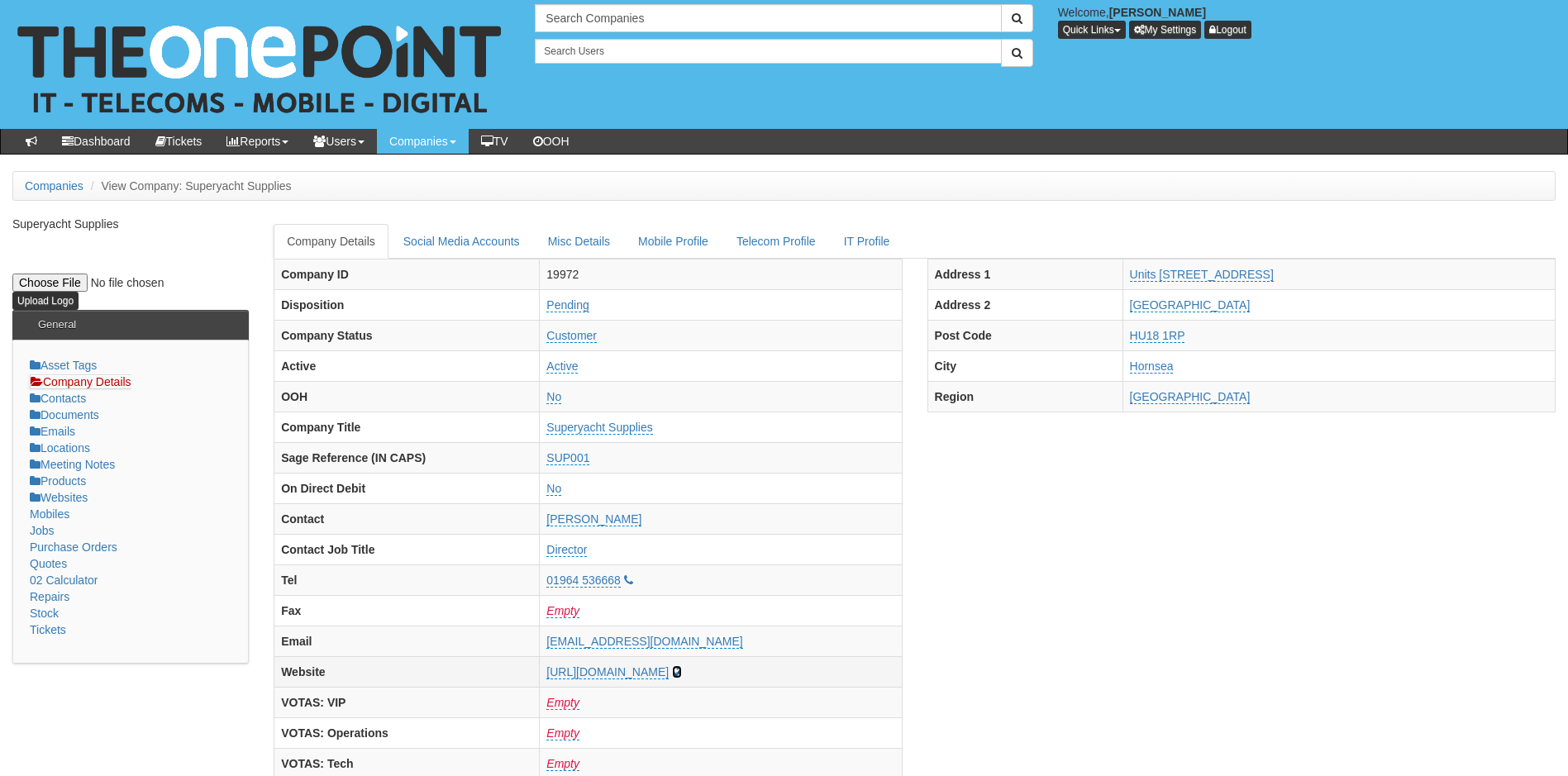
click at [682, 671] on icon at bounding box center [677, 672] width 10 height 12
click at [62, 180] on link "Companies" at bounding box center [54, 185] width 59 height 13
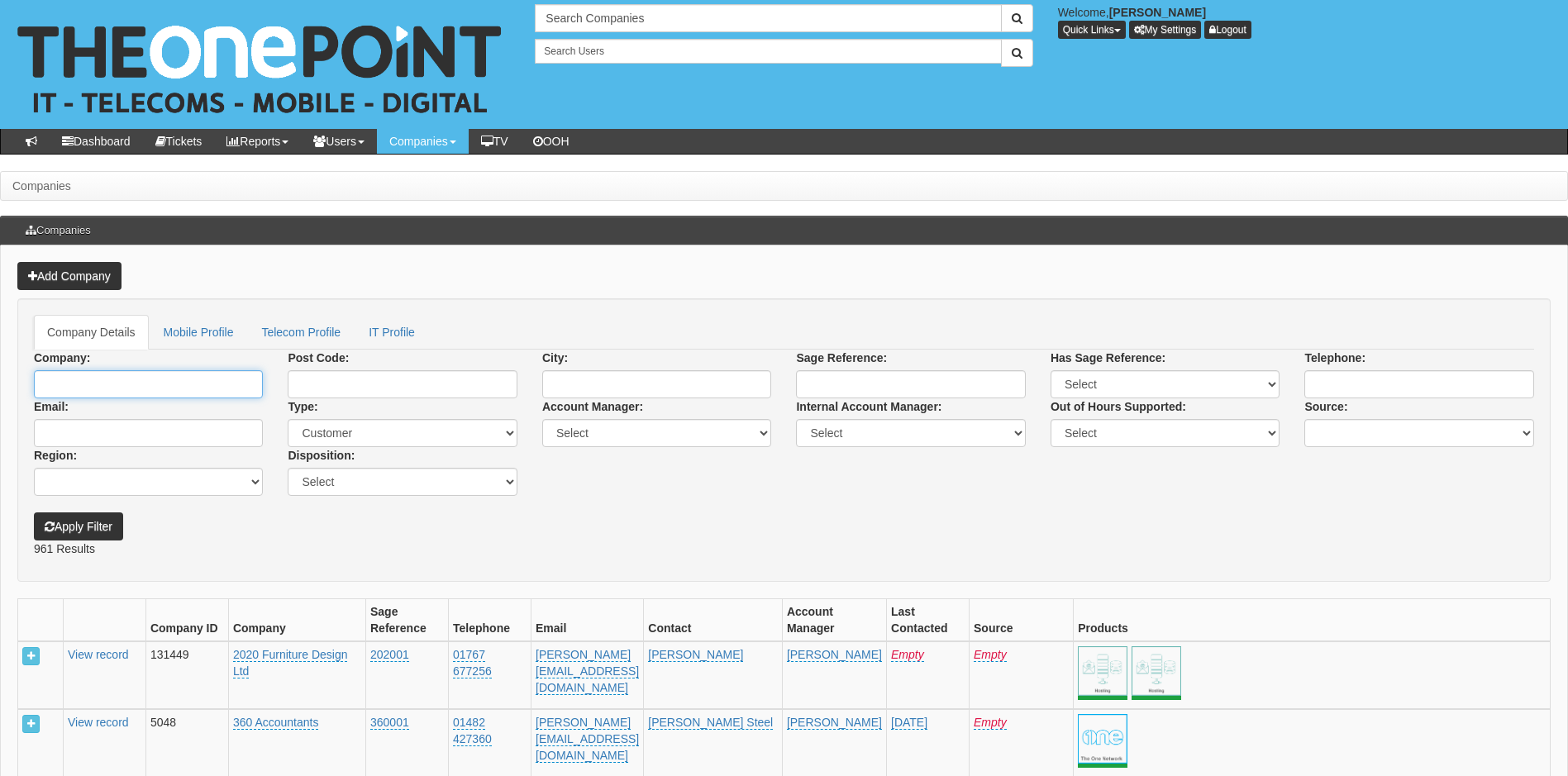
click at [139, 384] on input "Company:" at bounding box center [148, 384] width 229 height 28
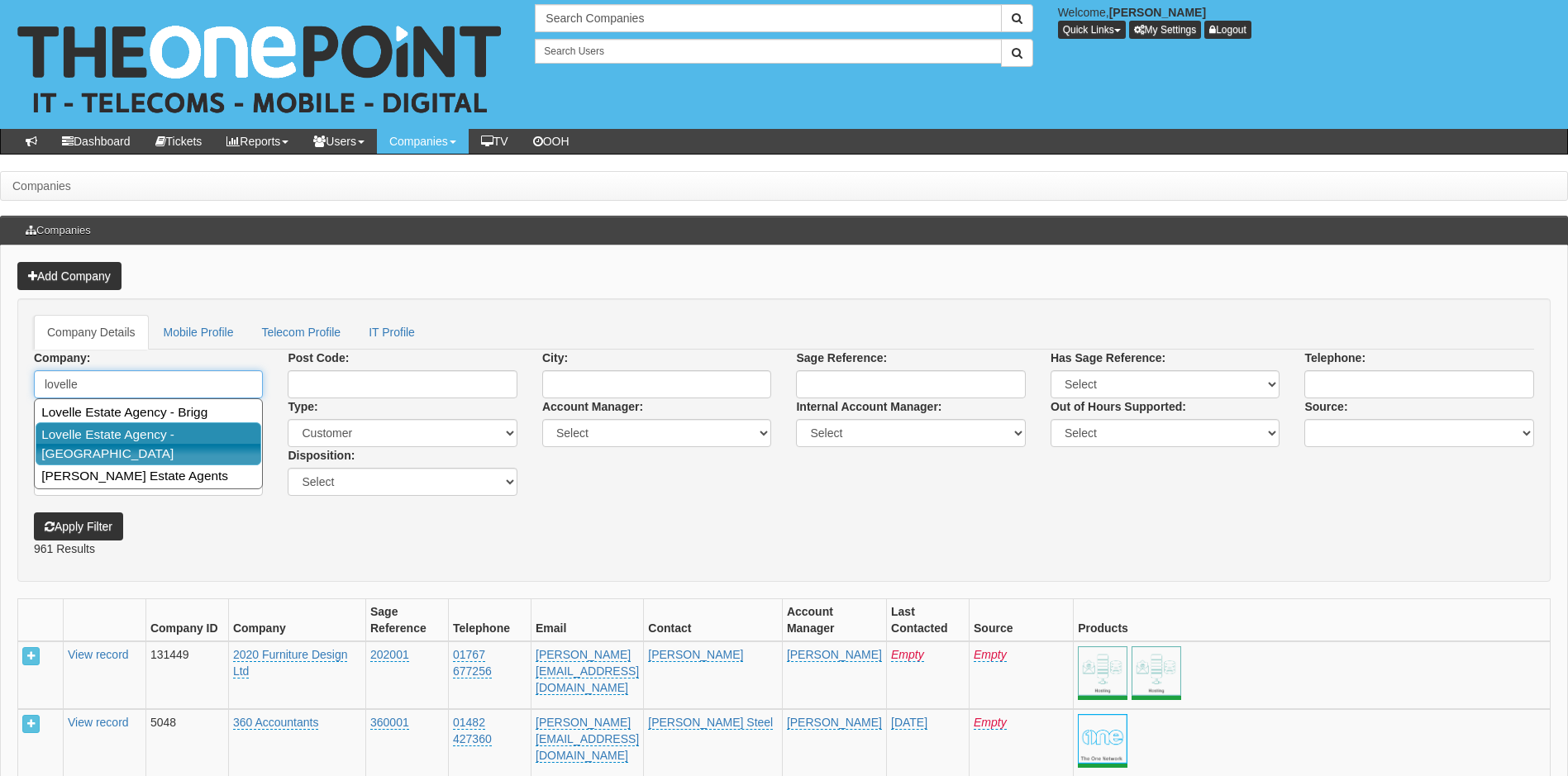
click at [125, 441] on link "Lovelle Estate Agency - [GEOGRAPHIC_DATA]" at bounding box center [148, 444] width 226 height 43
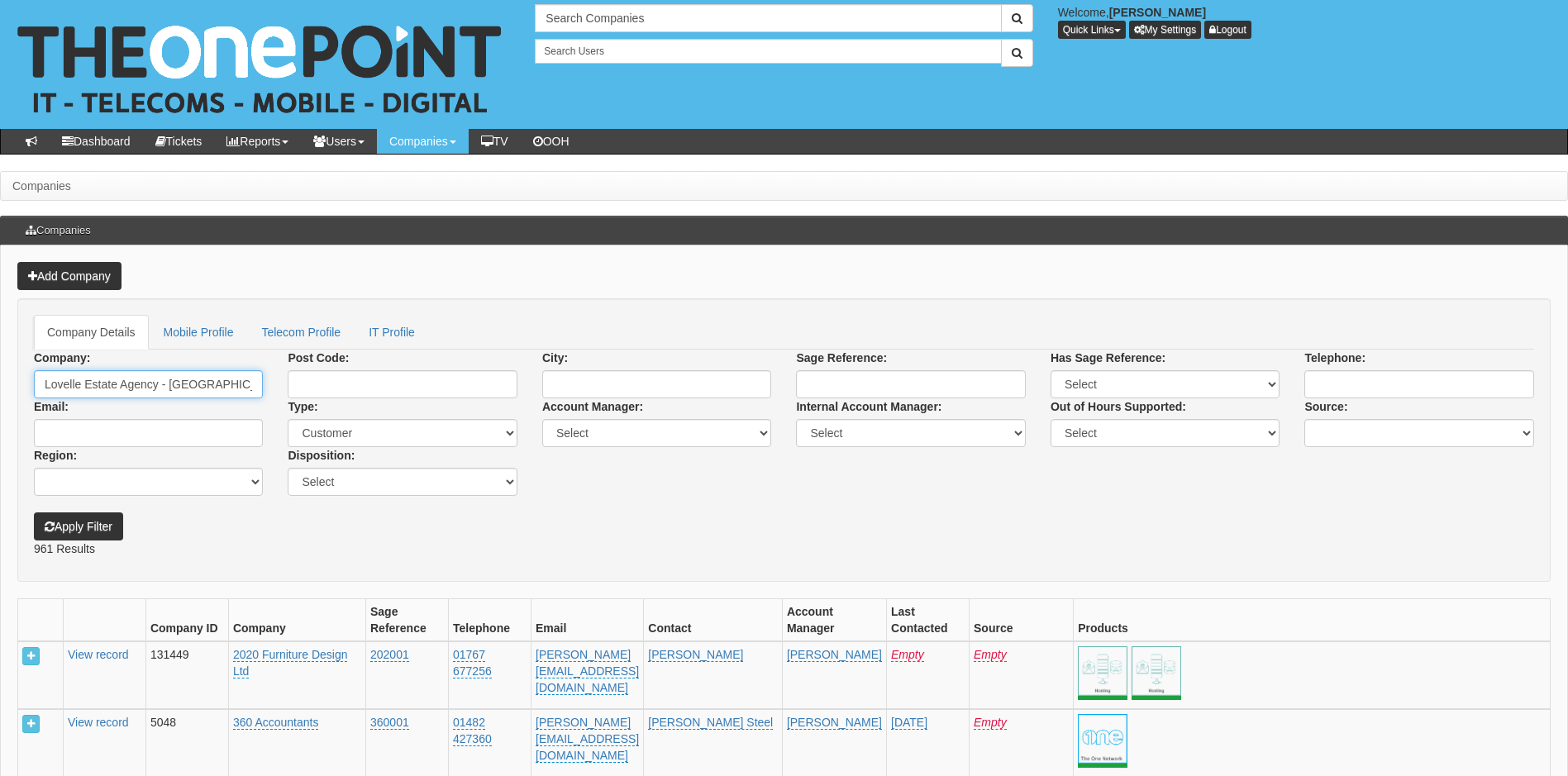
type input "Lovelle Estate Agency - [GEOGRAPHIC_DATA]"
click at [87, 530] on button "Apply Filter" at bounding box center [78, 527] width 89 height 28
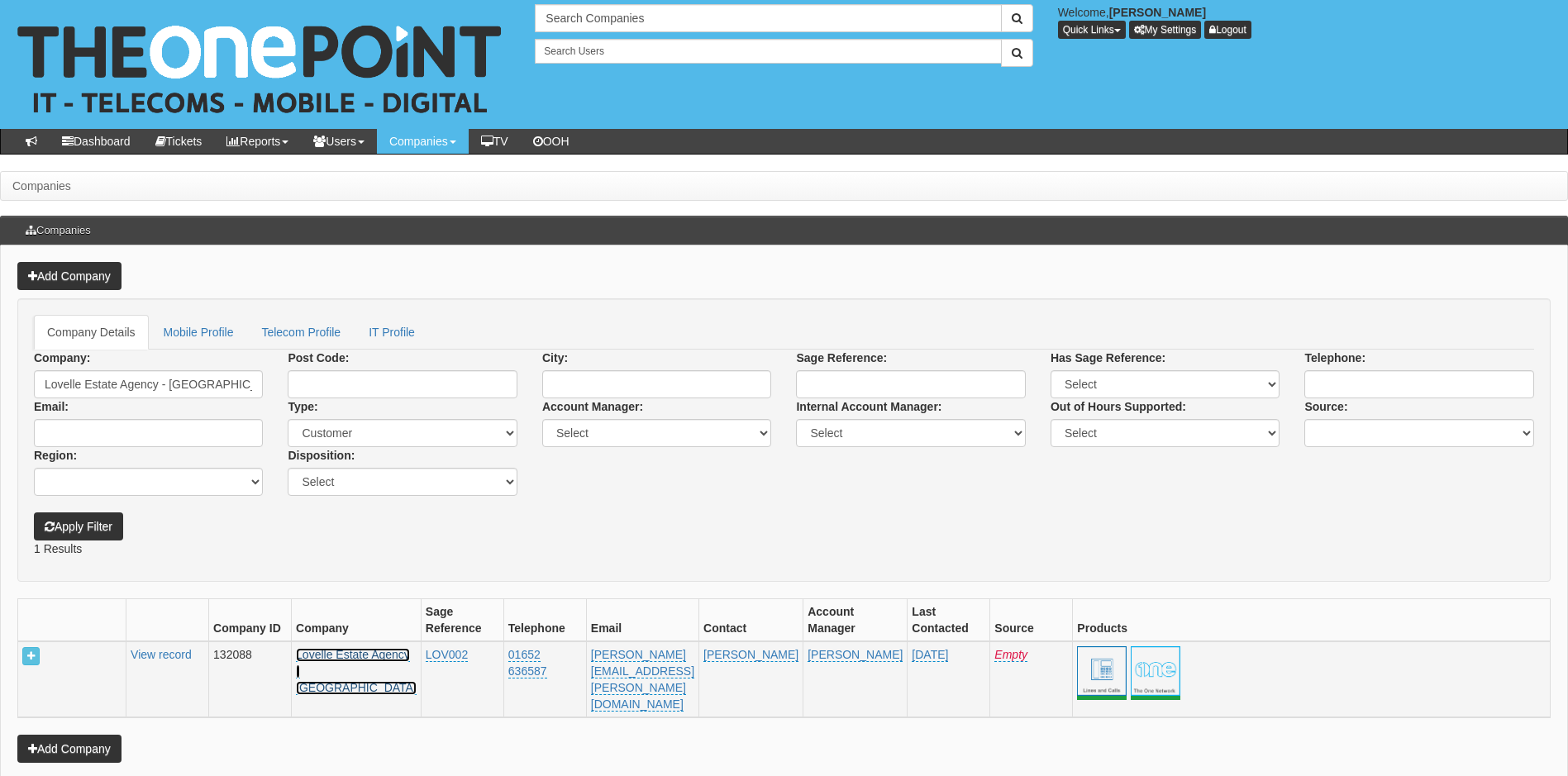
click at [341, 670] on link "Lovelle Estate Agency - [GEOGRAPHIC_DATA]" at bounding box center [356, 672] width 121 height 47
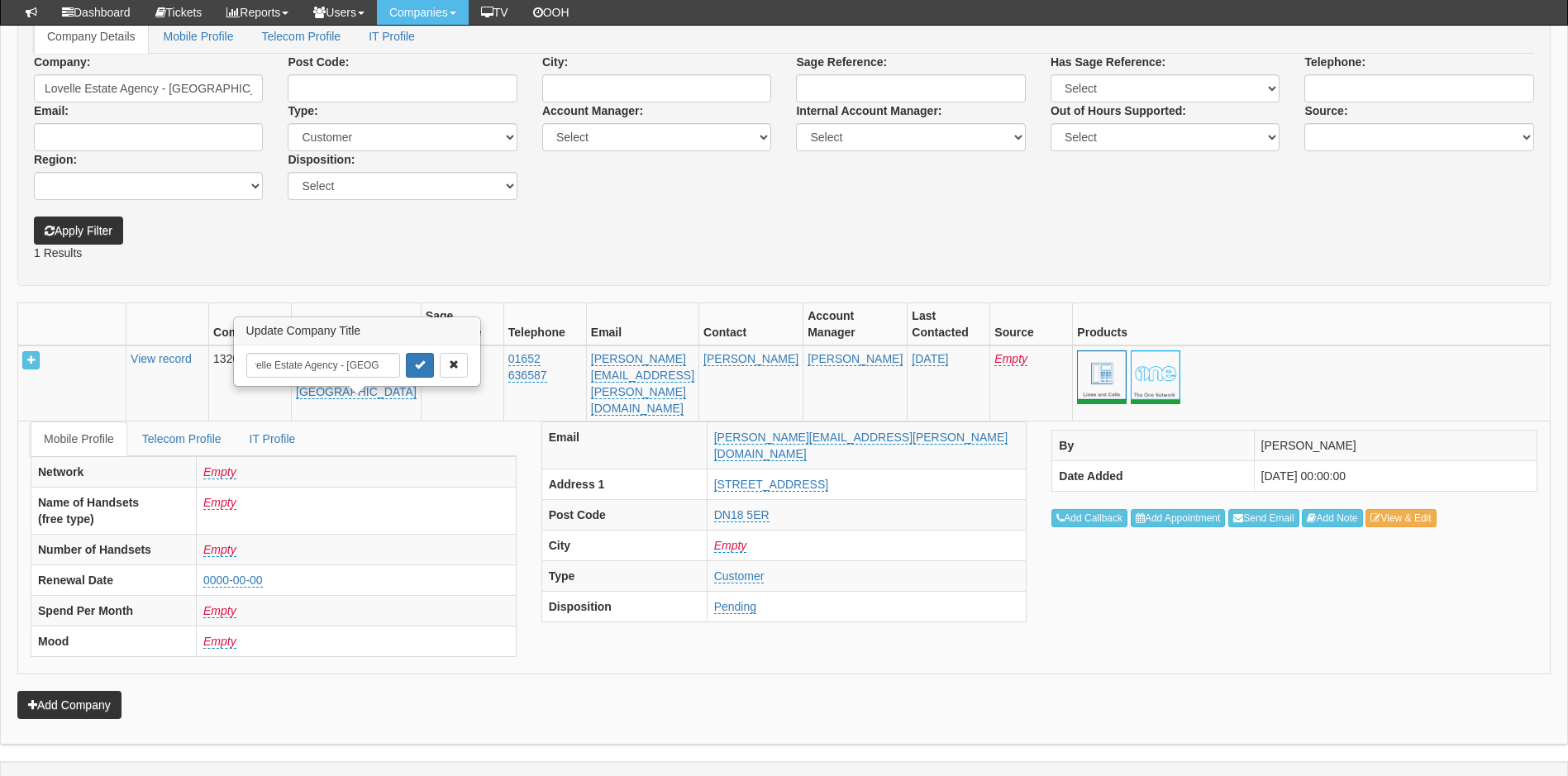
scroll to position [281, 0]
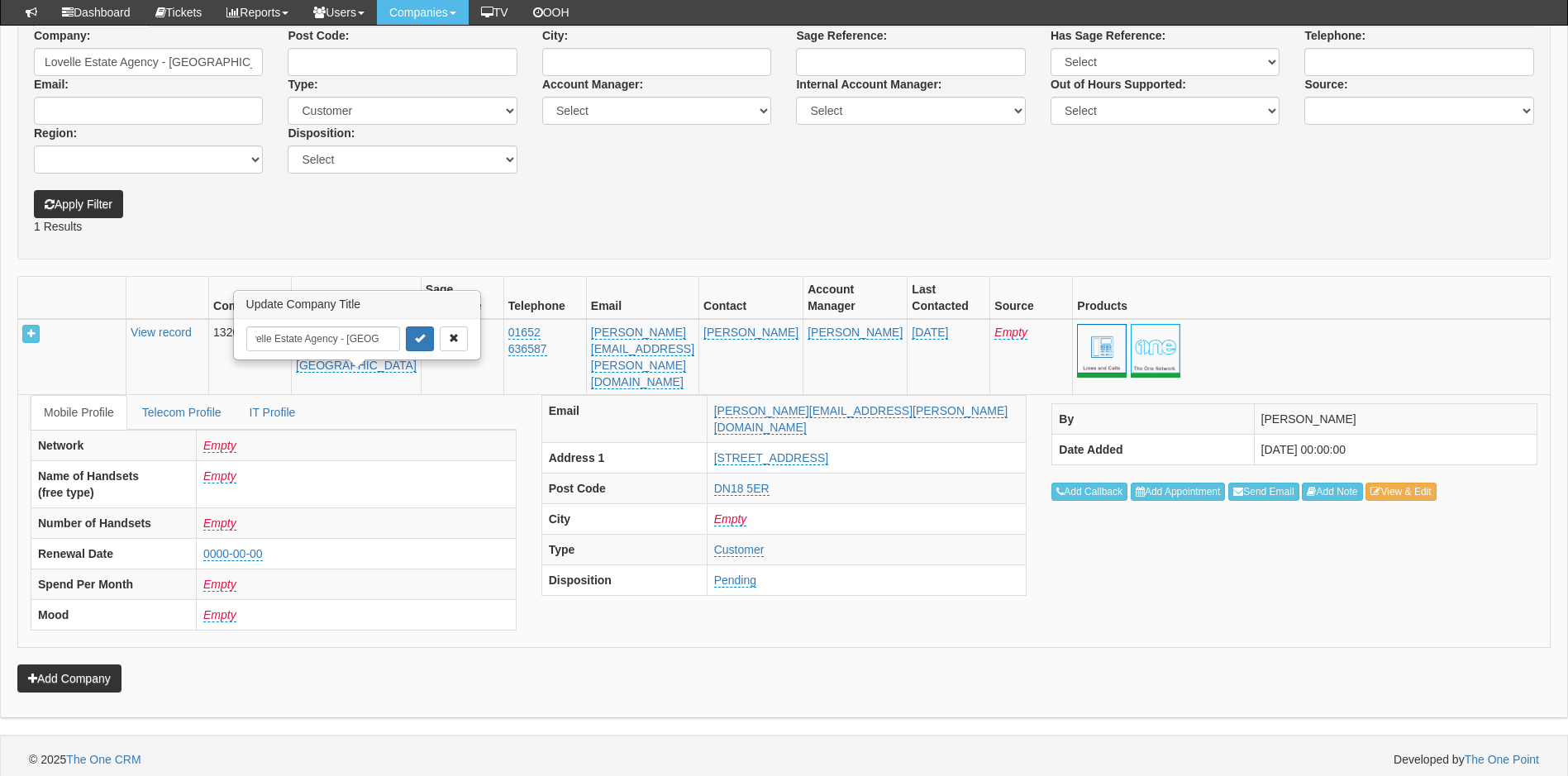
click at [183, 323] on td "View record" at bounding box center [168, 357] width 83 height 76
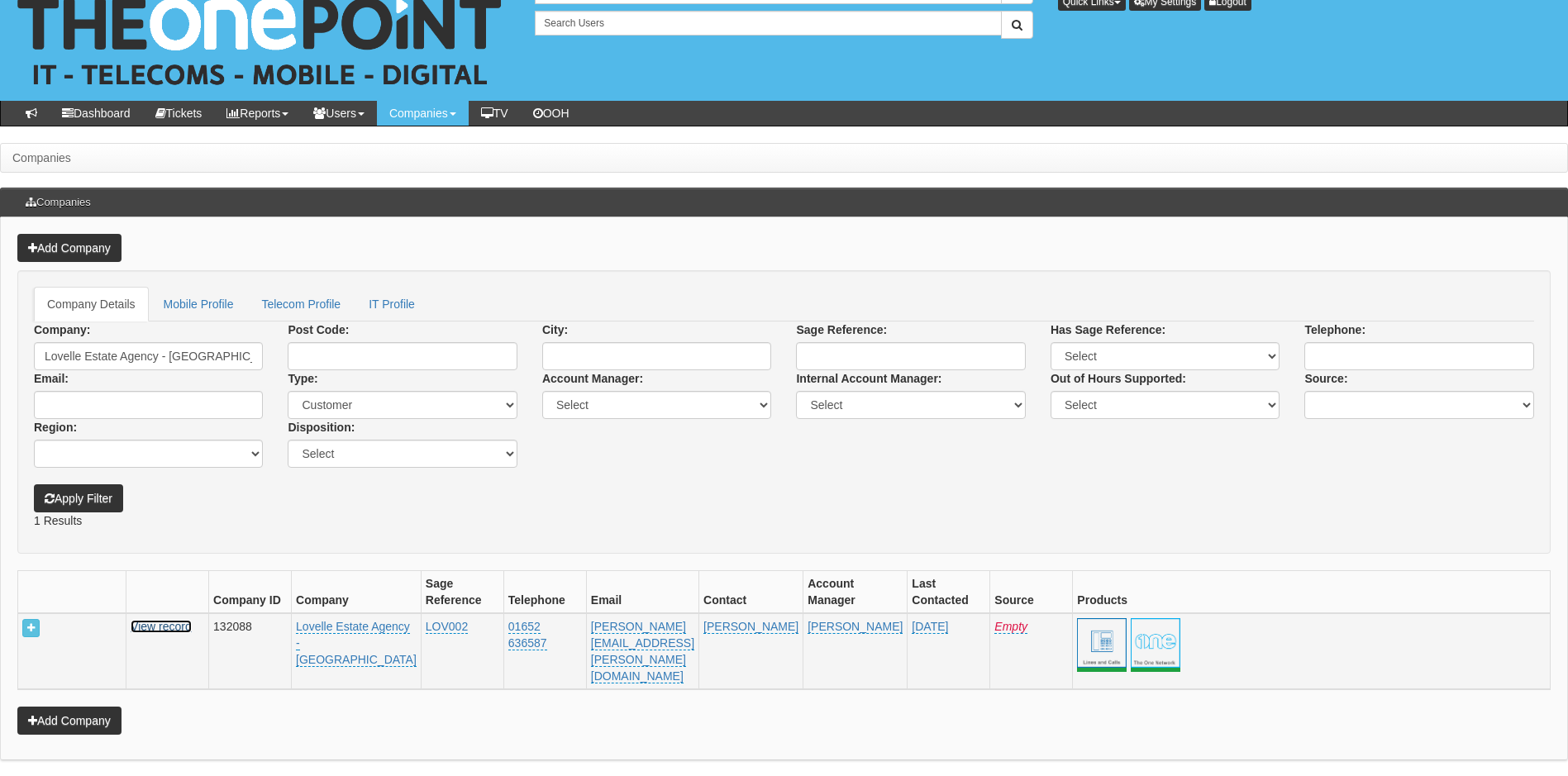
click at [192, 628] on link "View record" at bounding box center [161, 627] width 61 height 13
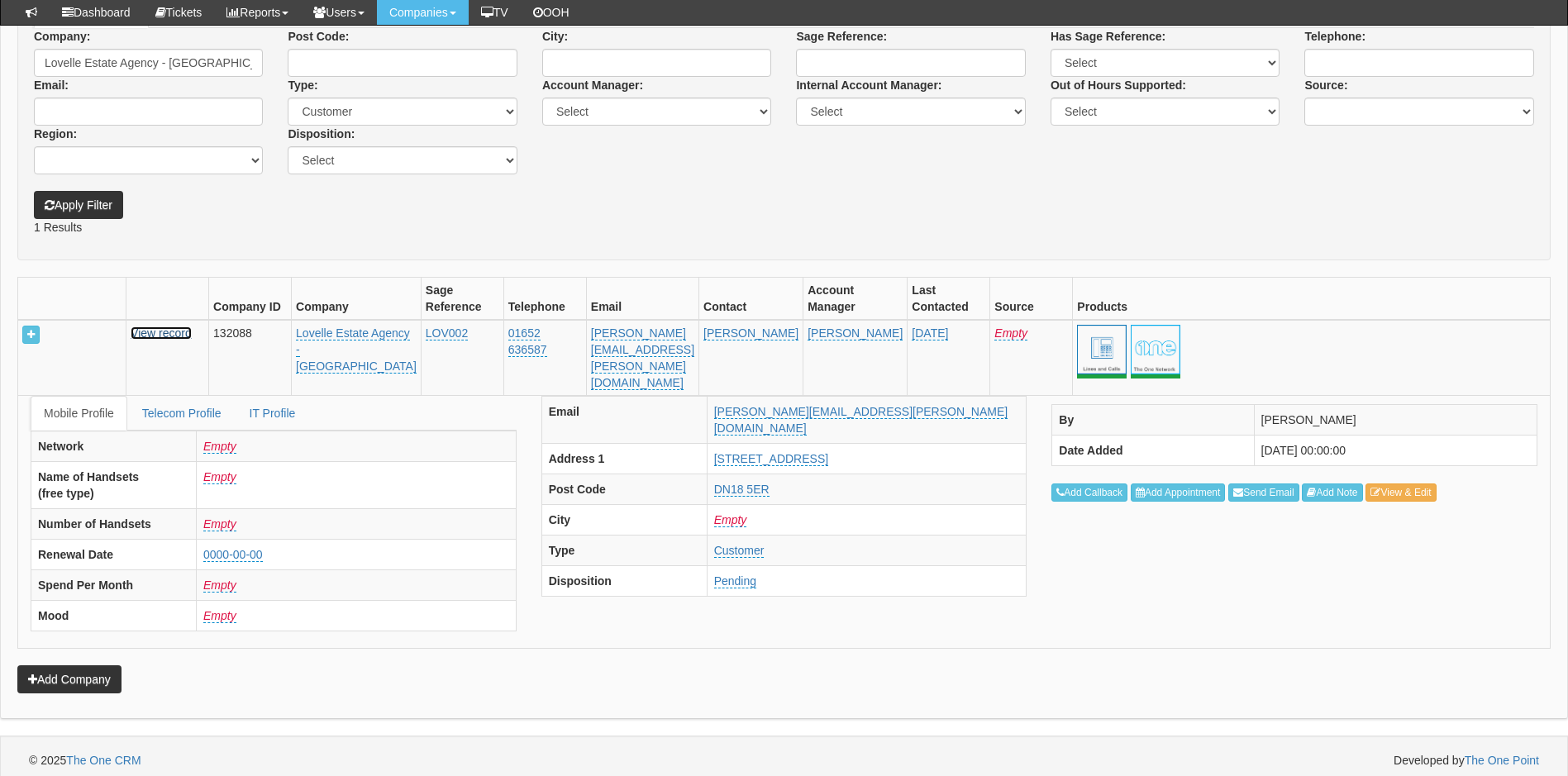
scroll to position [281, 0]
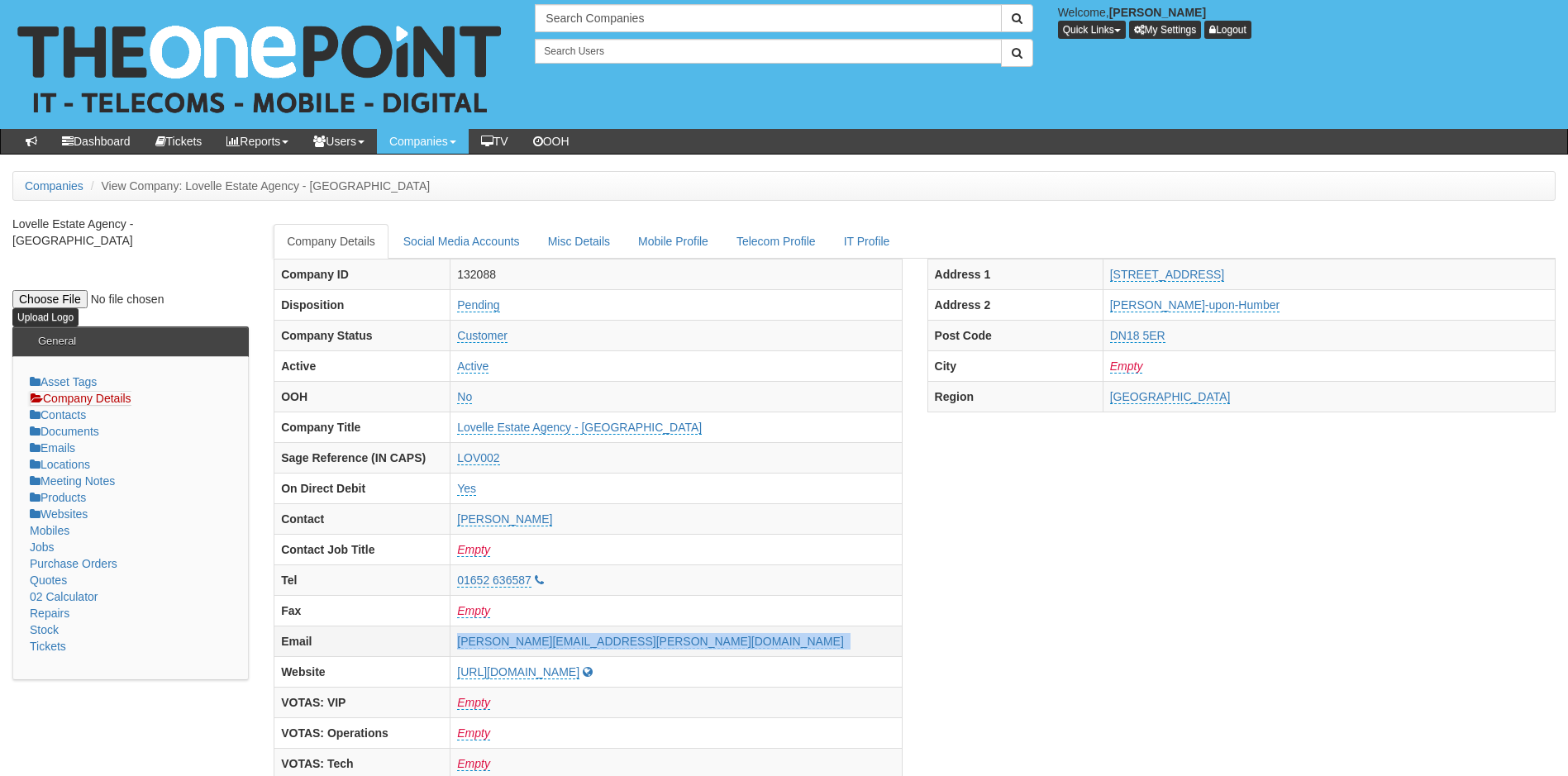
drag, startPoint x: 754, startPoint y: 639, endPoint x: 538, endPoint y: 644, distance: 216.1
click at [538, 644] on td "[PERSON_NAME][EMAIL_ADDRESS][PERSON_NAME][DOMAIN_NAME]" at bounding box center [675, 640] width 451 height 30
copy td "[PERSON_NAME][EMAIL_ADDRESS][PERSON_NAME][DOMAIN_NAME]"
